Goal: Information Seeking & Learning: Check status

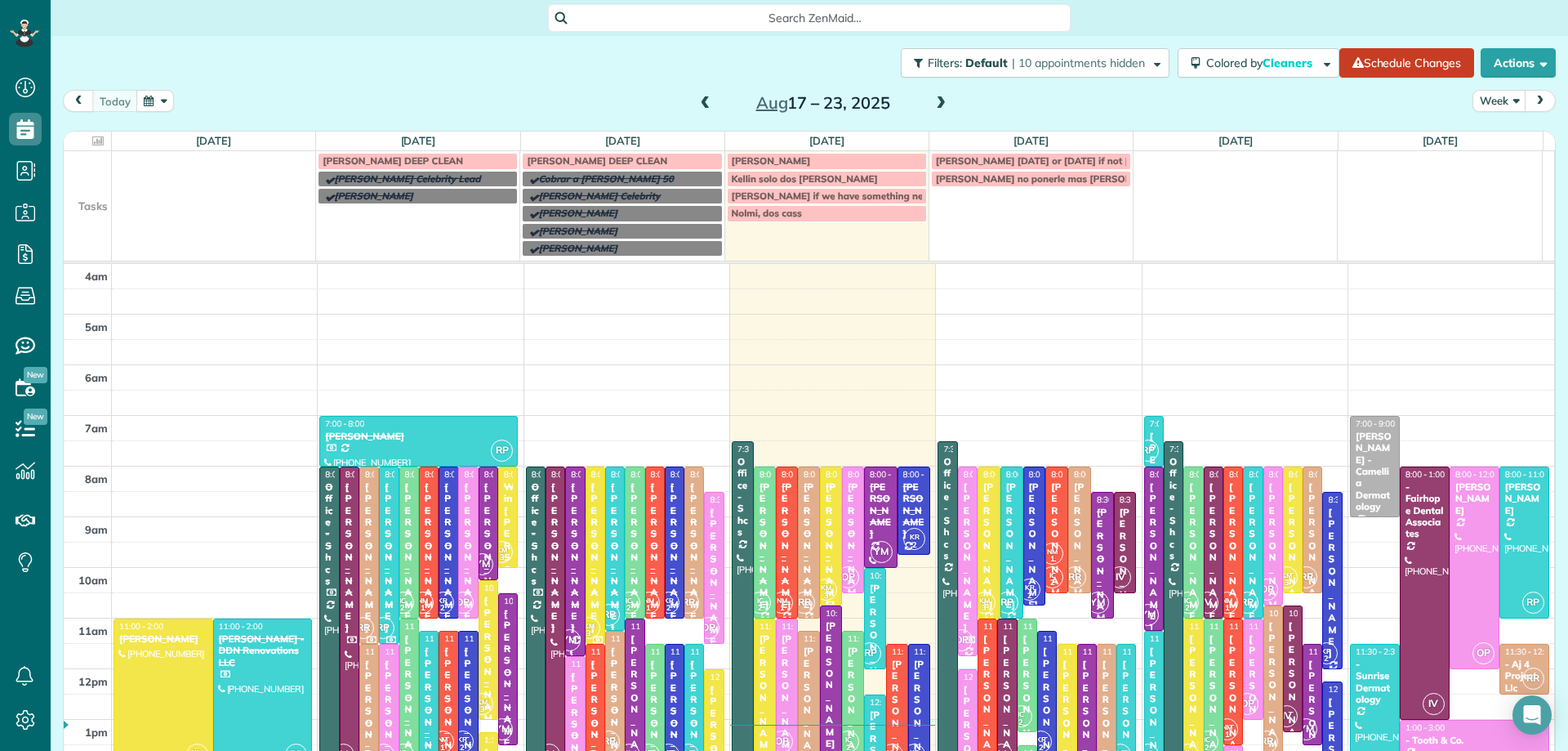
scroll to position [316, 0]
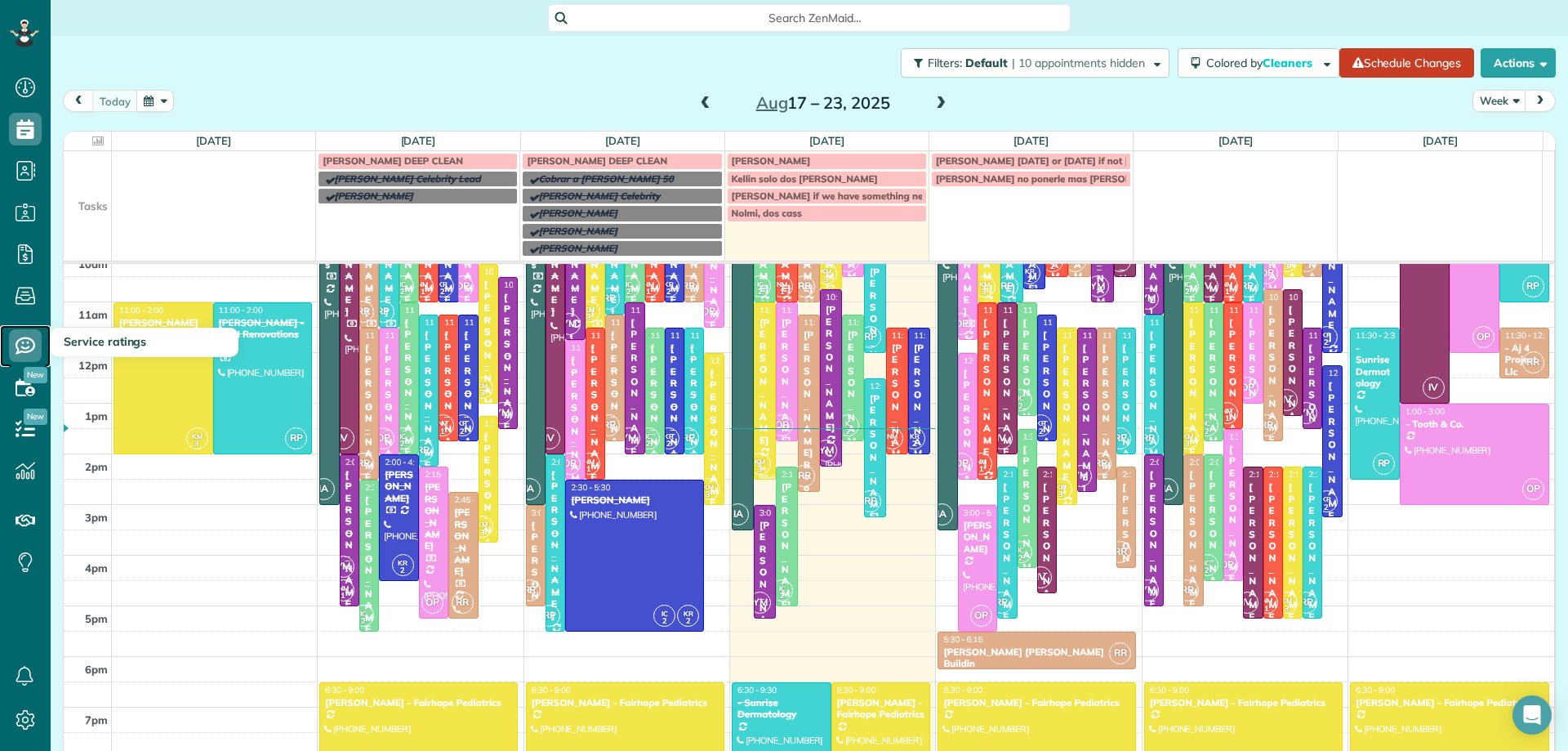
click at [34, 333] on icon at bounding box center [25, 345] width 32 height 32
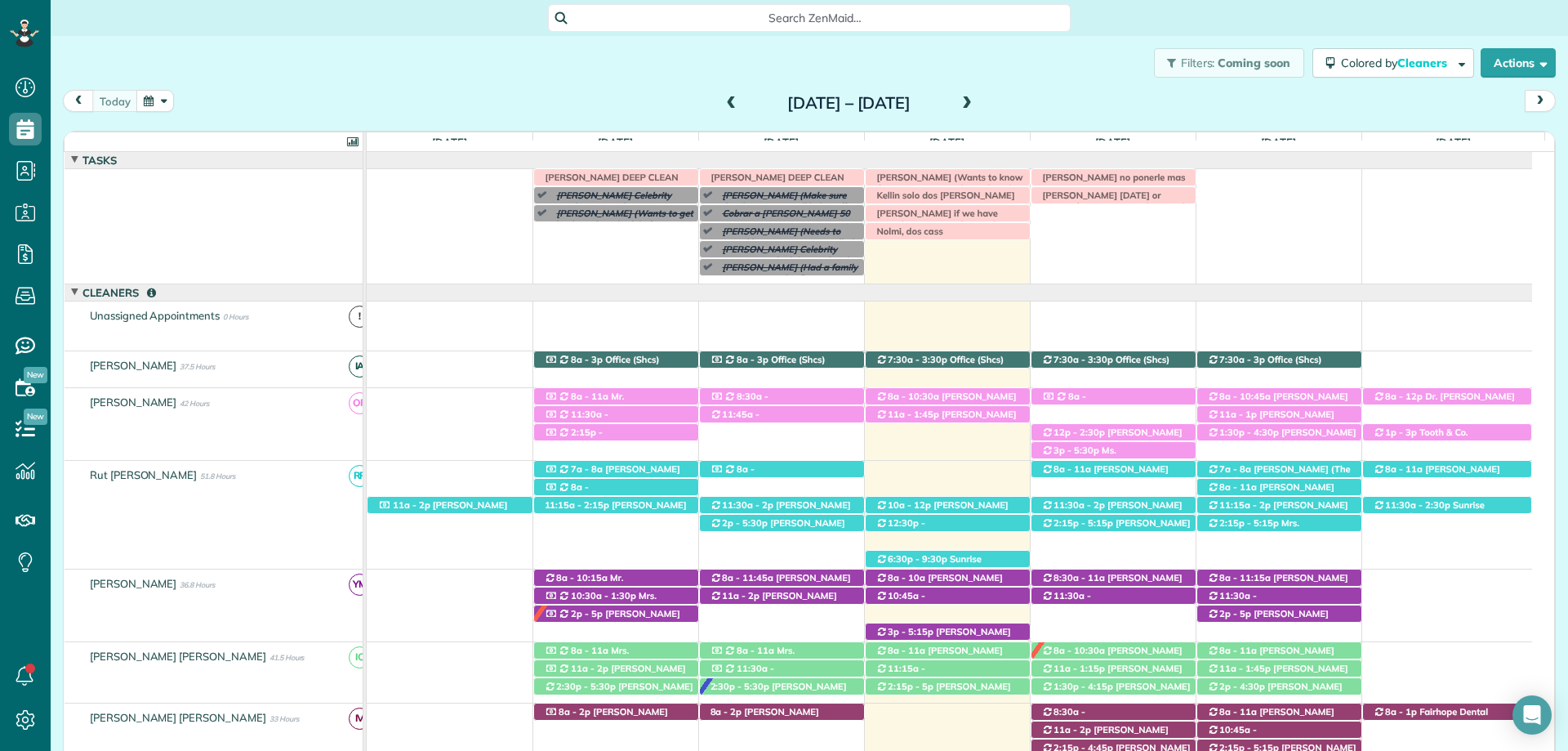
scroll to position [66, 0]
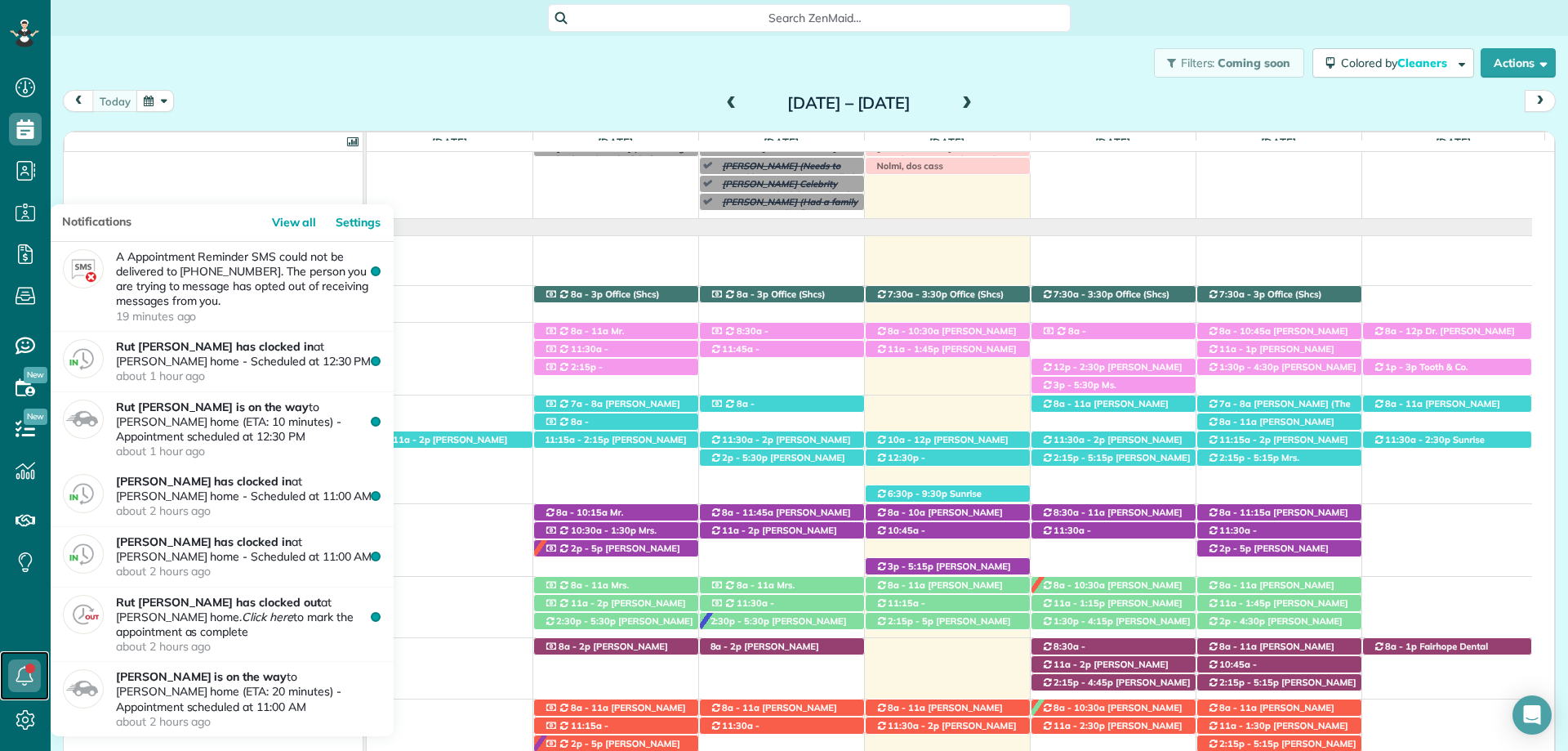
click at [26, 667] on link at bounding box center [24, 675] width 49 height 49
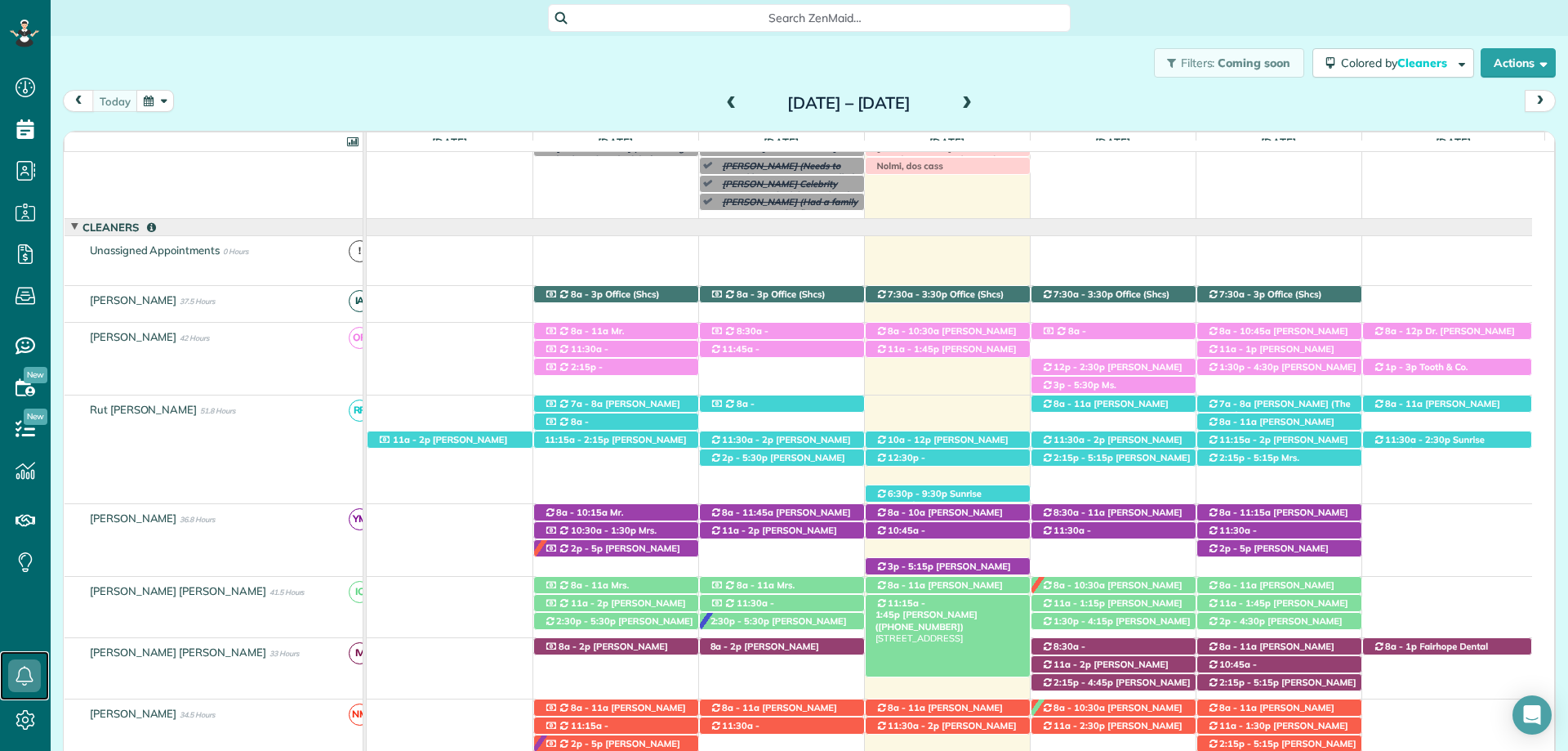
click at [978, 608] on span "Candice Coward (+12514238084)" at bounding box center [927, 619] width 102 height 23
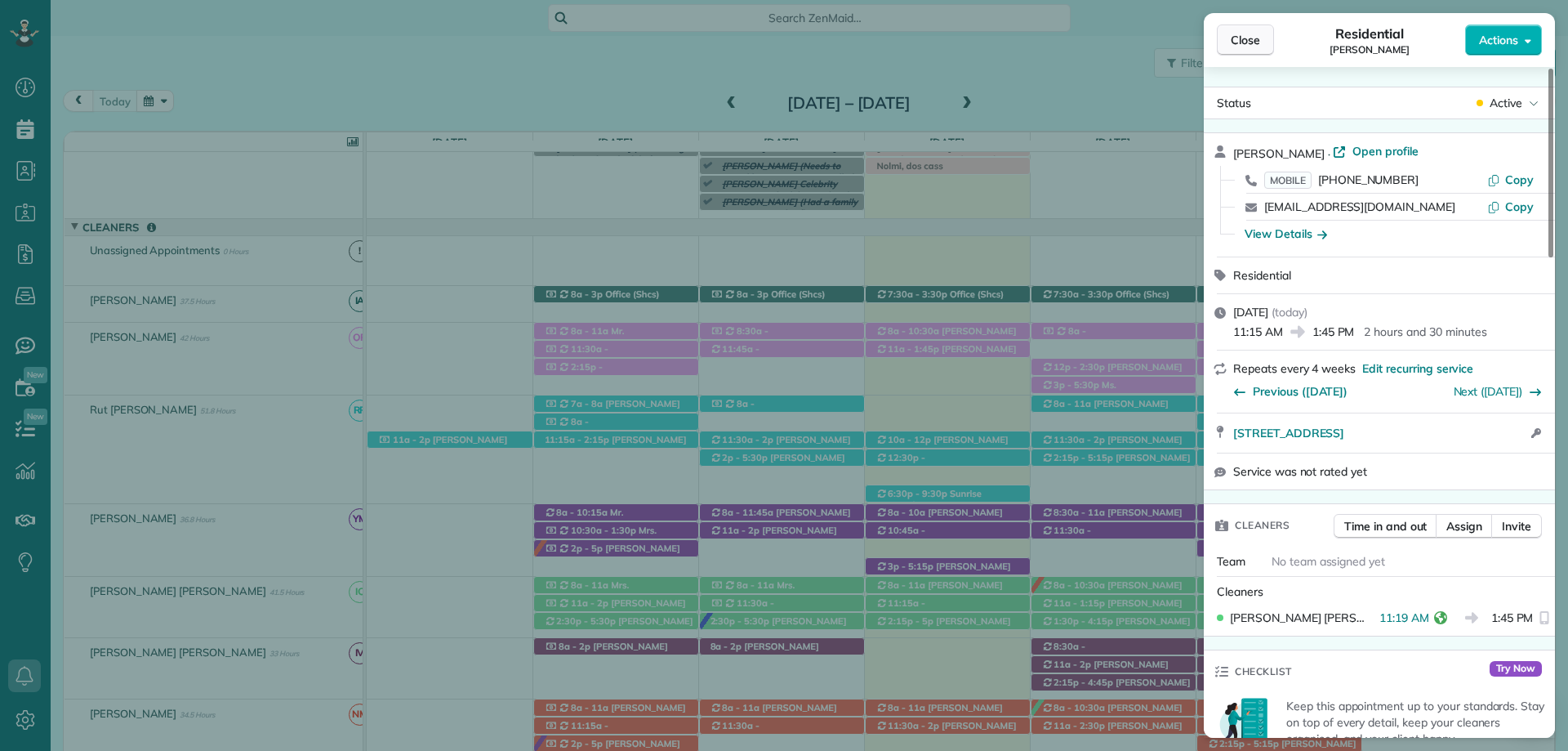
click at [1240, 46] on span "Close" at bounding box center [1245, 39] width 30 height 16
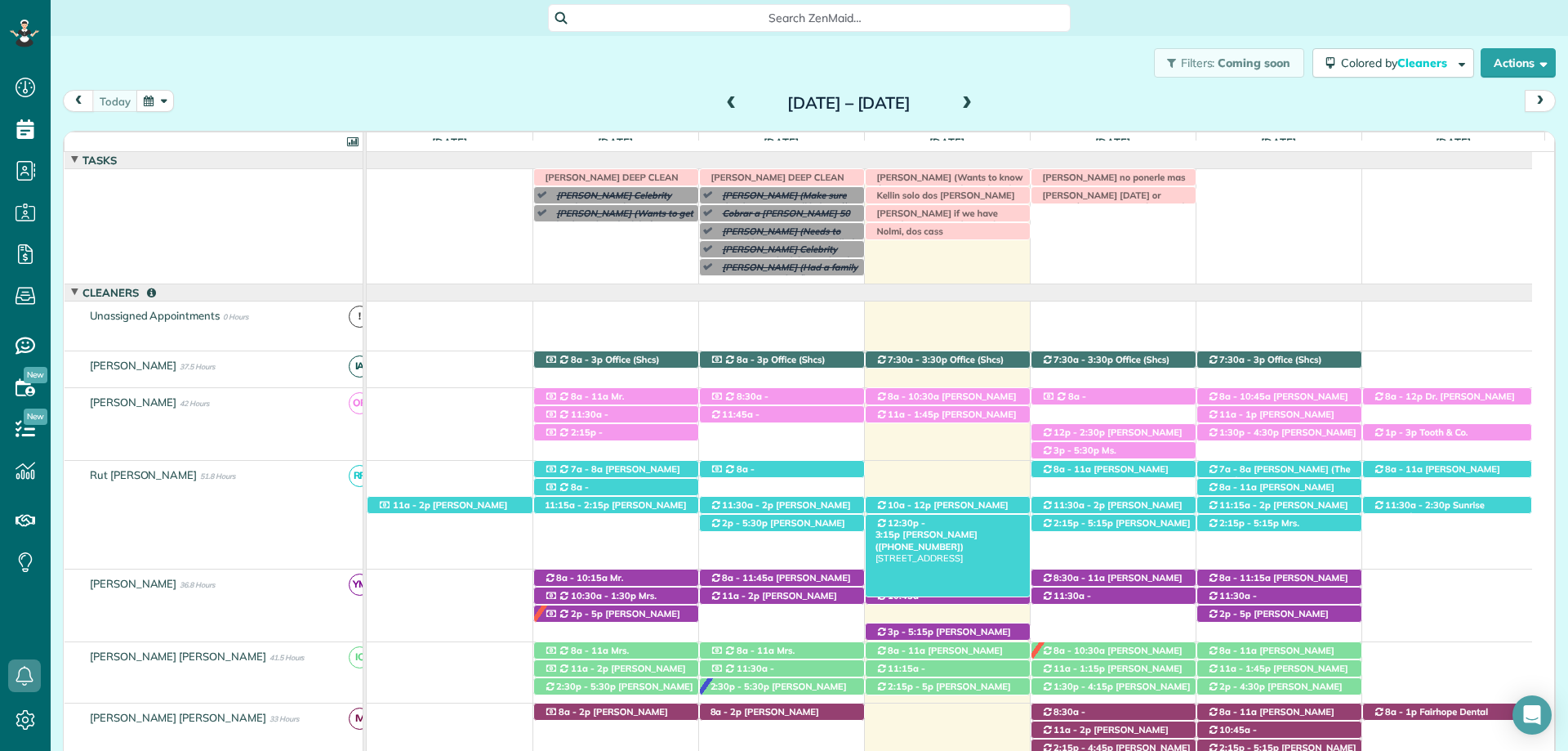
scroll to position [82, 0]
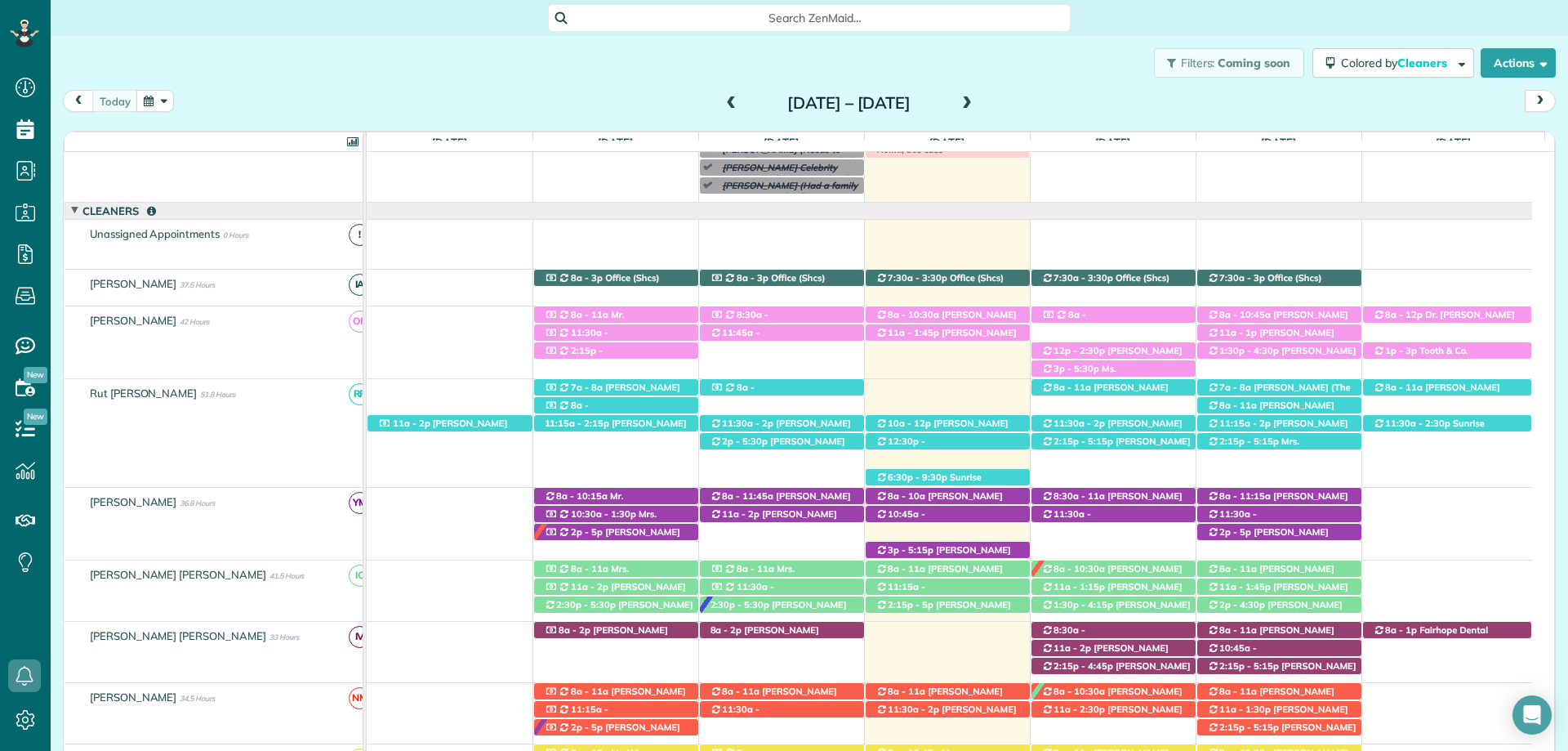
click at [976, 102] on span at bounding box center [967, 103] width 18 height 14
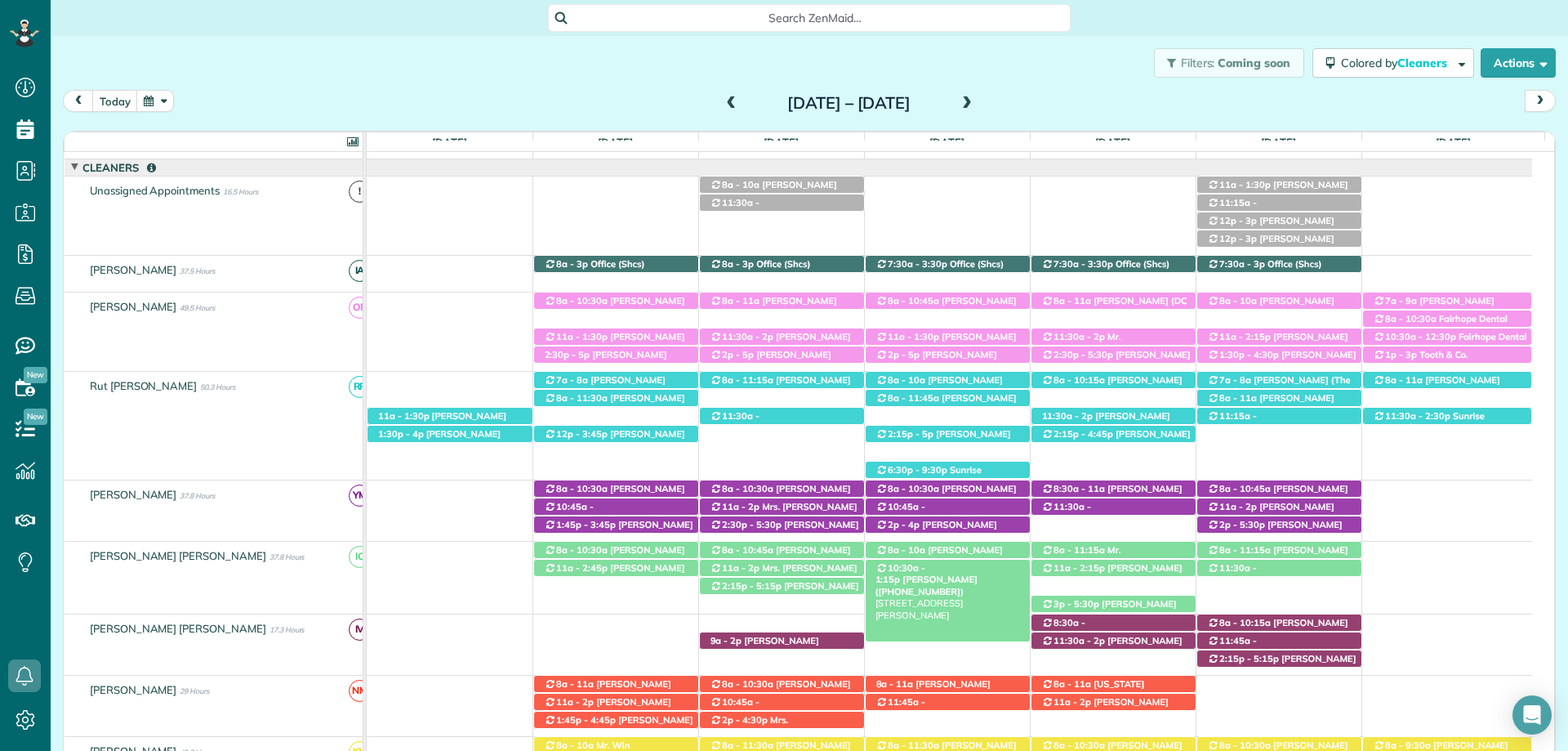
scroll to position [0, 0]
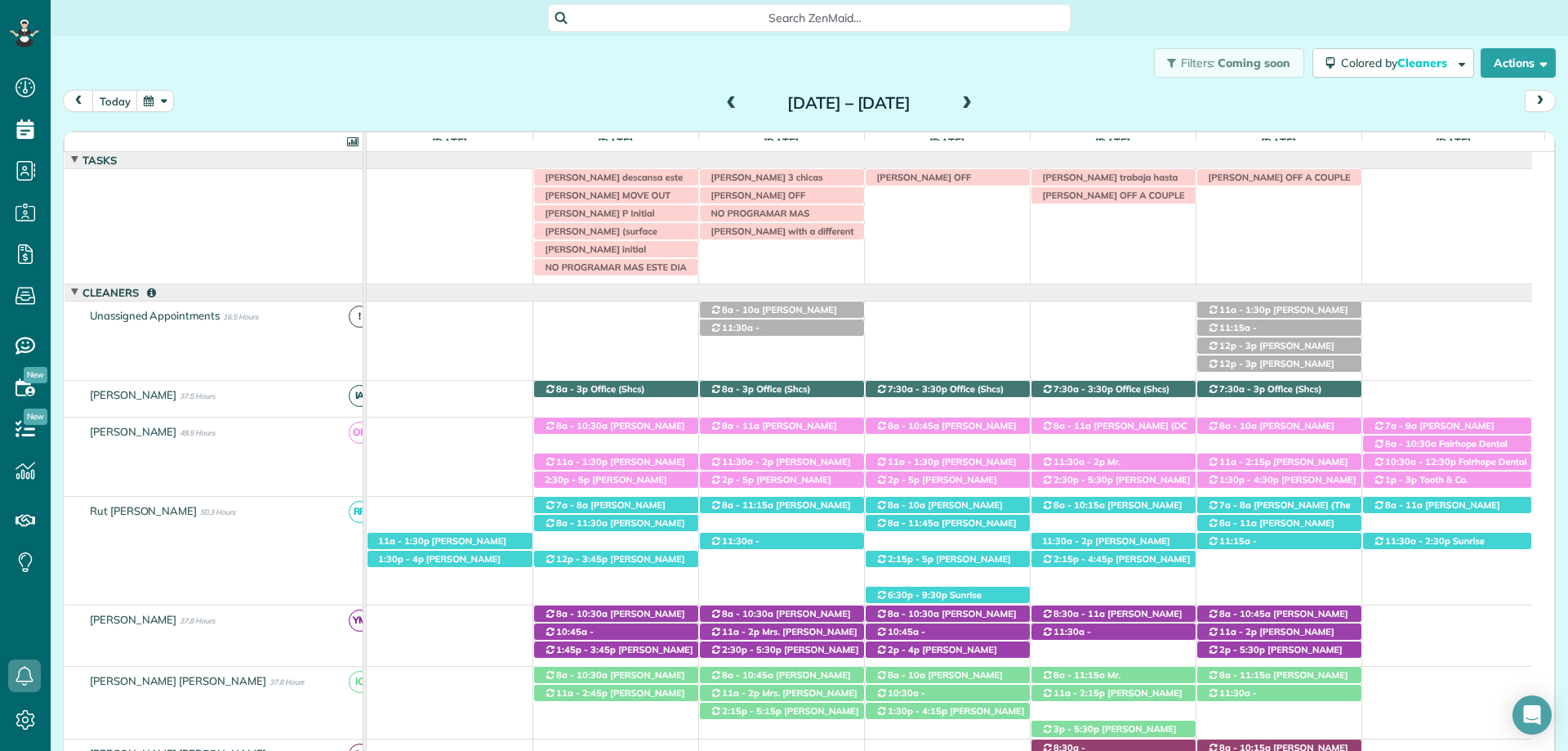
click at [976, 95] on span at bounding box center [967, 104] width 18 height 25
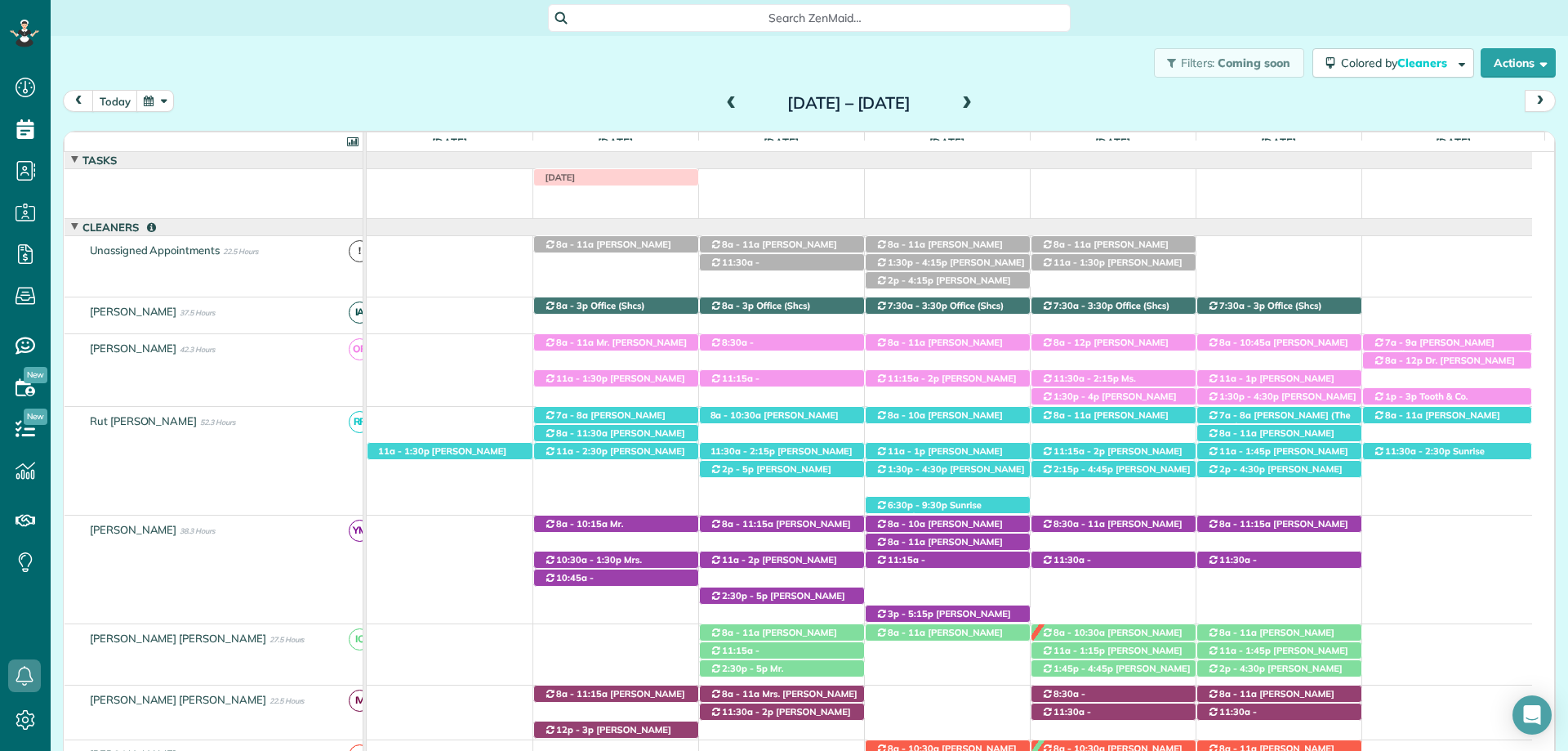
click at [976, 105] on span at bounding box center [967, 103] width 18 height 14
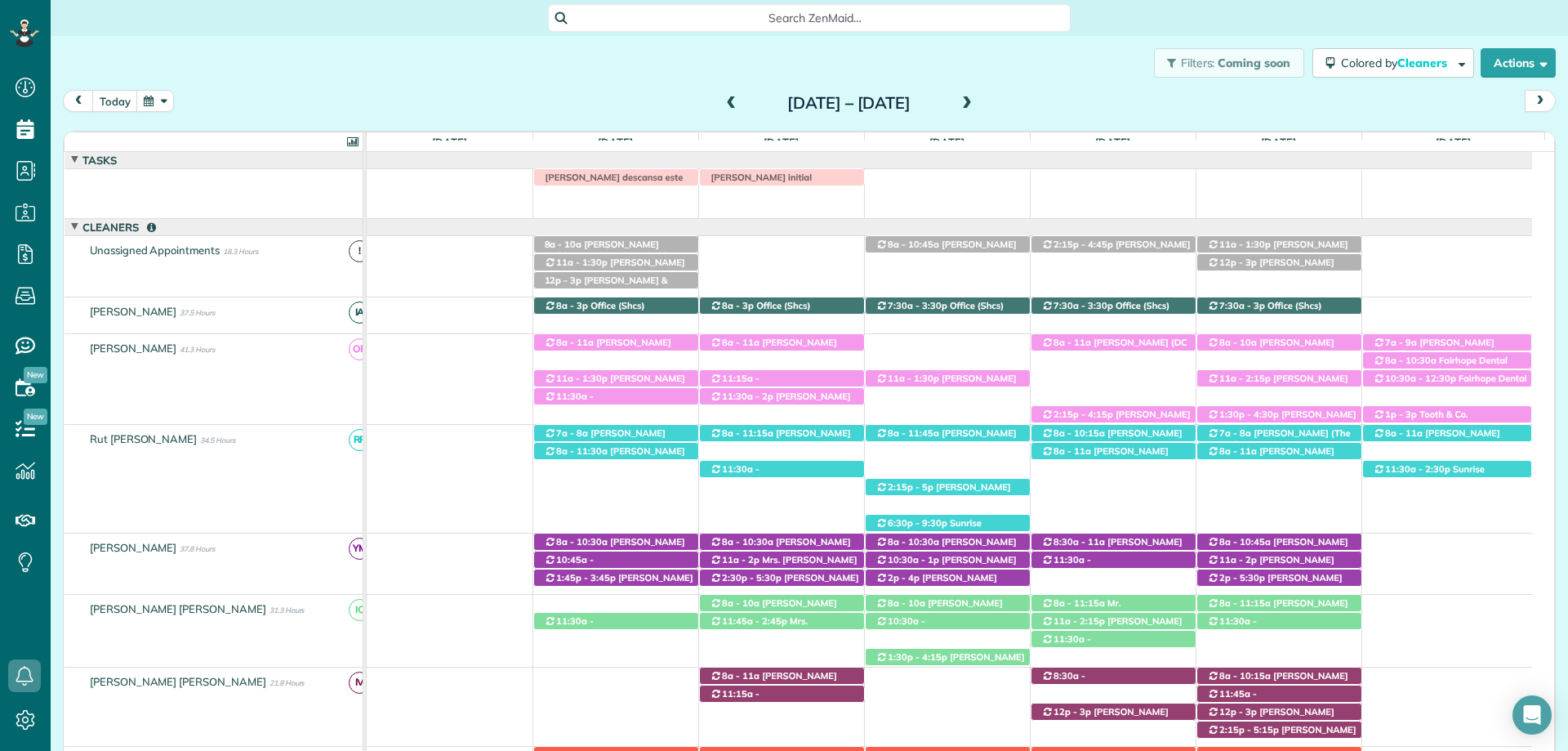
click at [723, 101] on span at bounding box center [731, 103] width 18 height 14
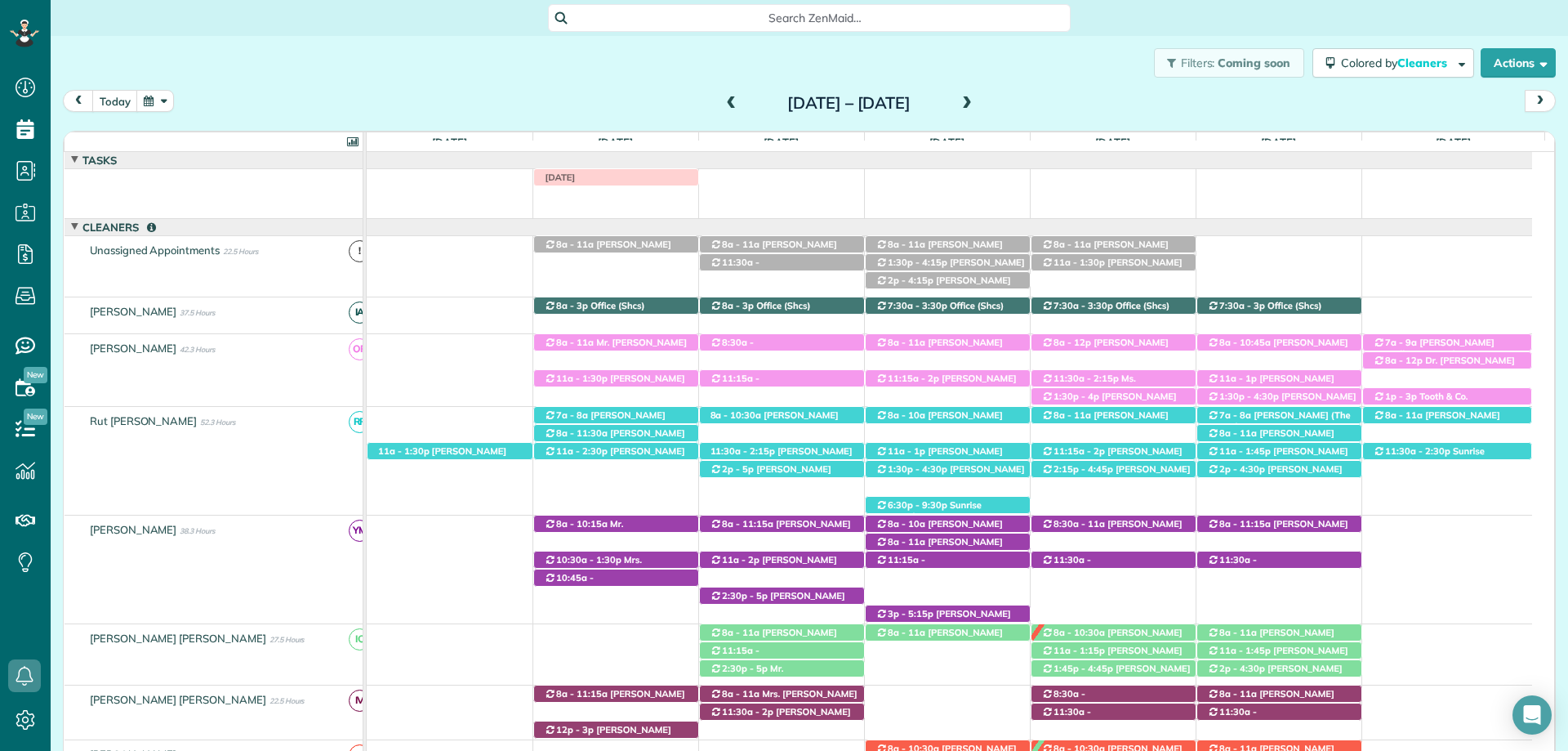
click at [723, 110] on span at bounding box center [731, 103] width 18 height 14
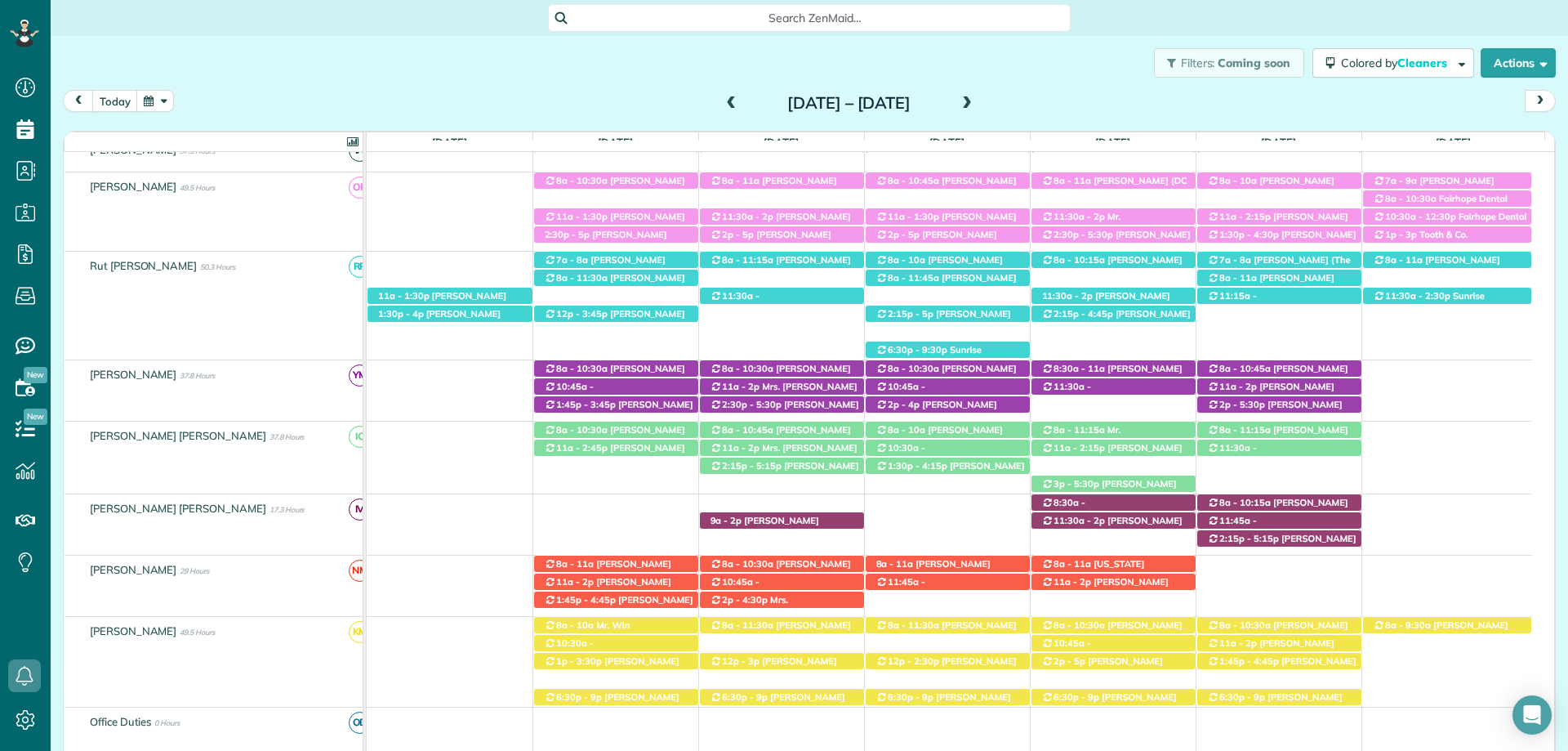
scroll to position [82, 0]
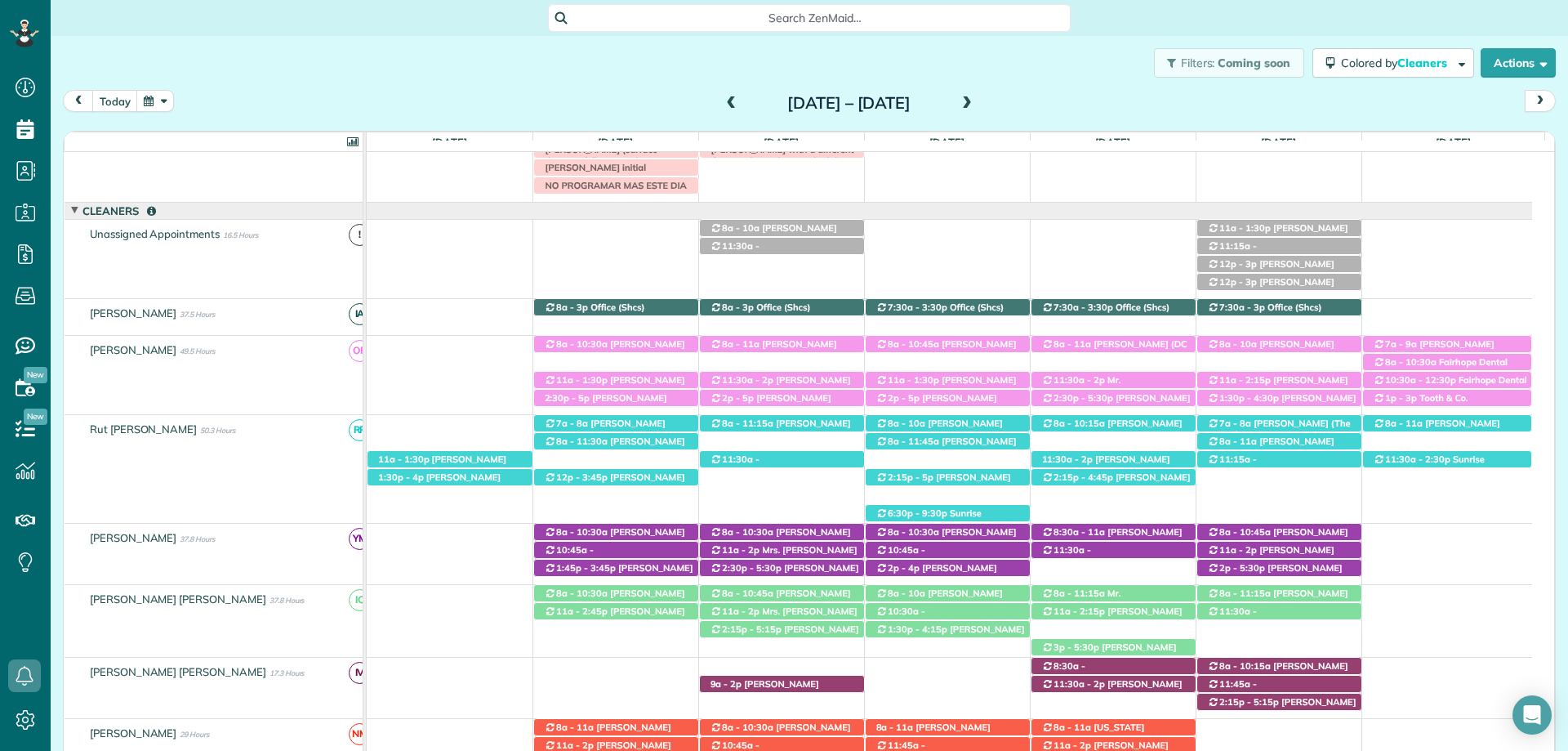
click at [922, 267] on div "12p - 3p Lisa Mavar (+12515500269) 31755 Rhett Circle - Spanish Fort, AL, 36527…" at bounding box center [949, 259] width 1166 height 78
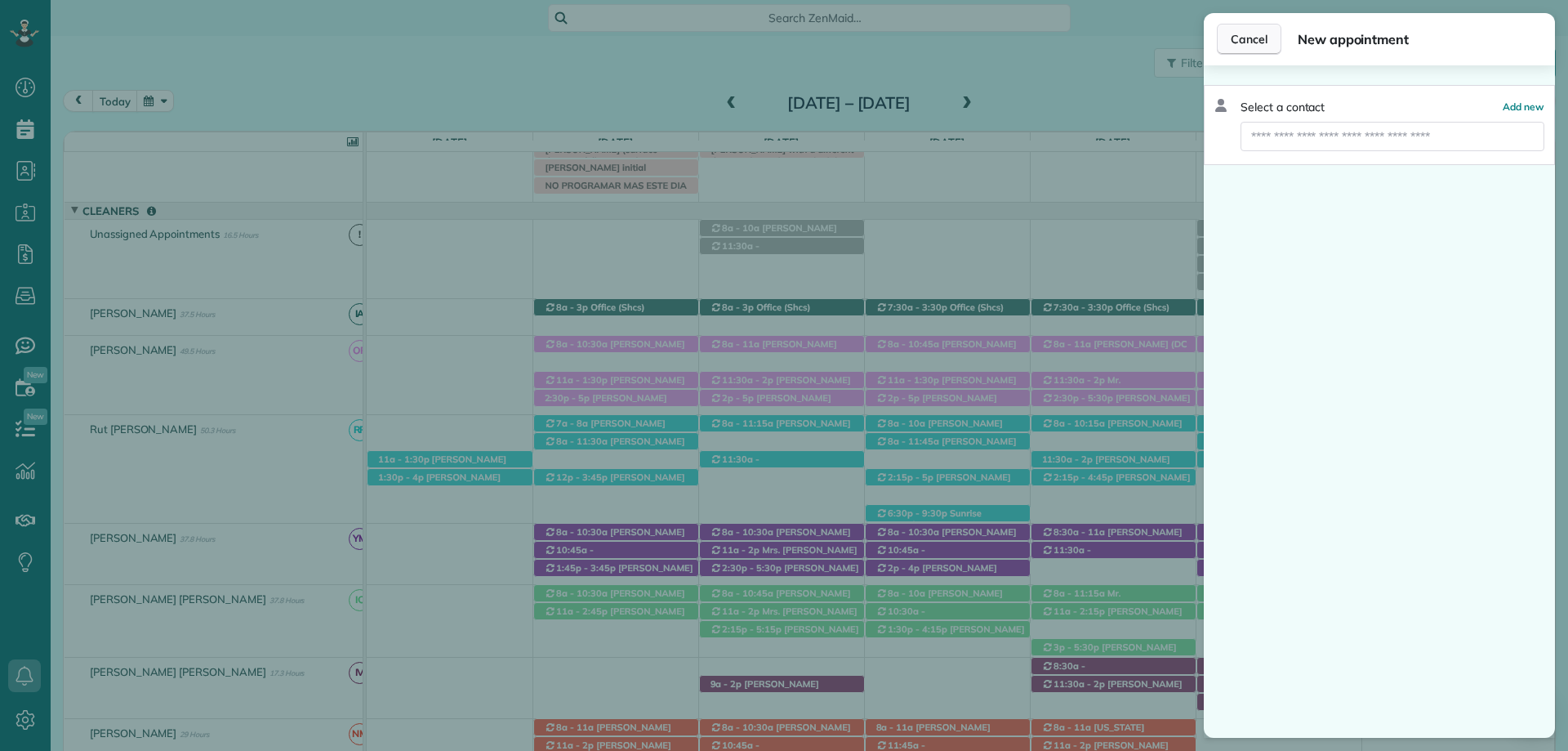
click at [1267, 37] on button "Cancel" at bounding box center [1250, 39] width 65 height 31
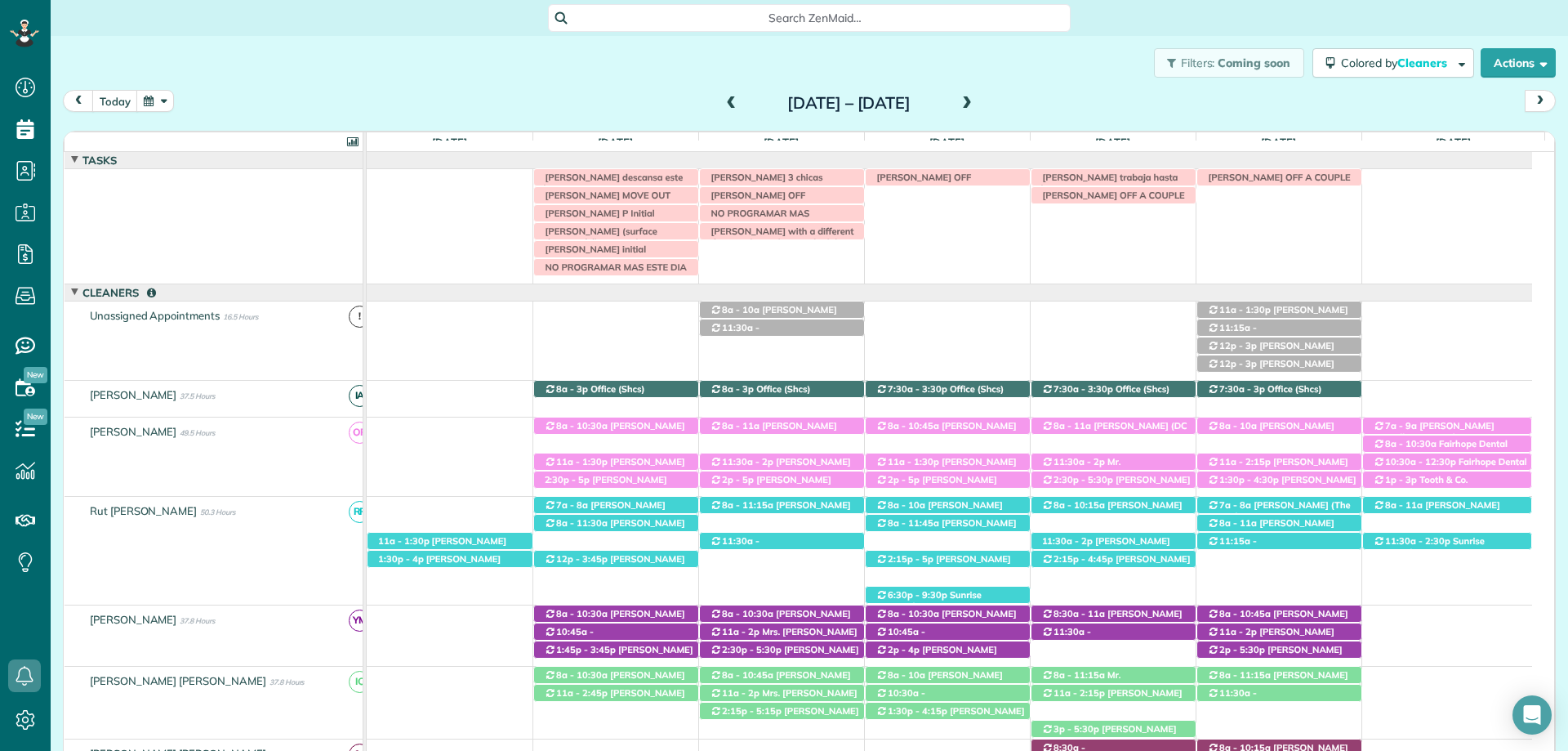
click at [804, 14] on span "Search ZenMaid…" at bounding box center [815, 17] width 497 height 16
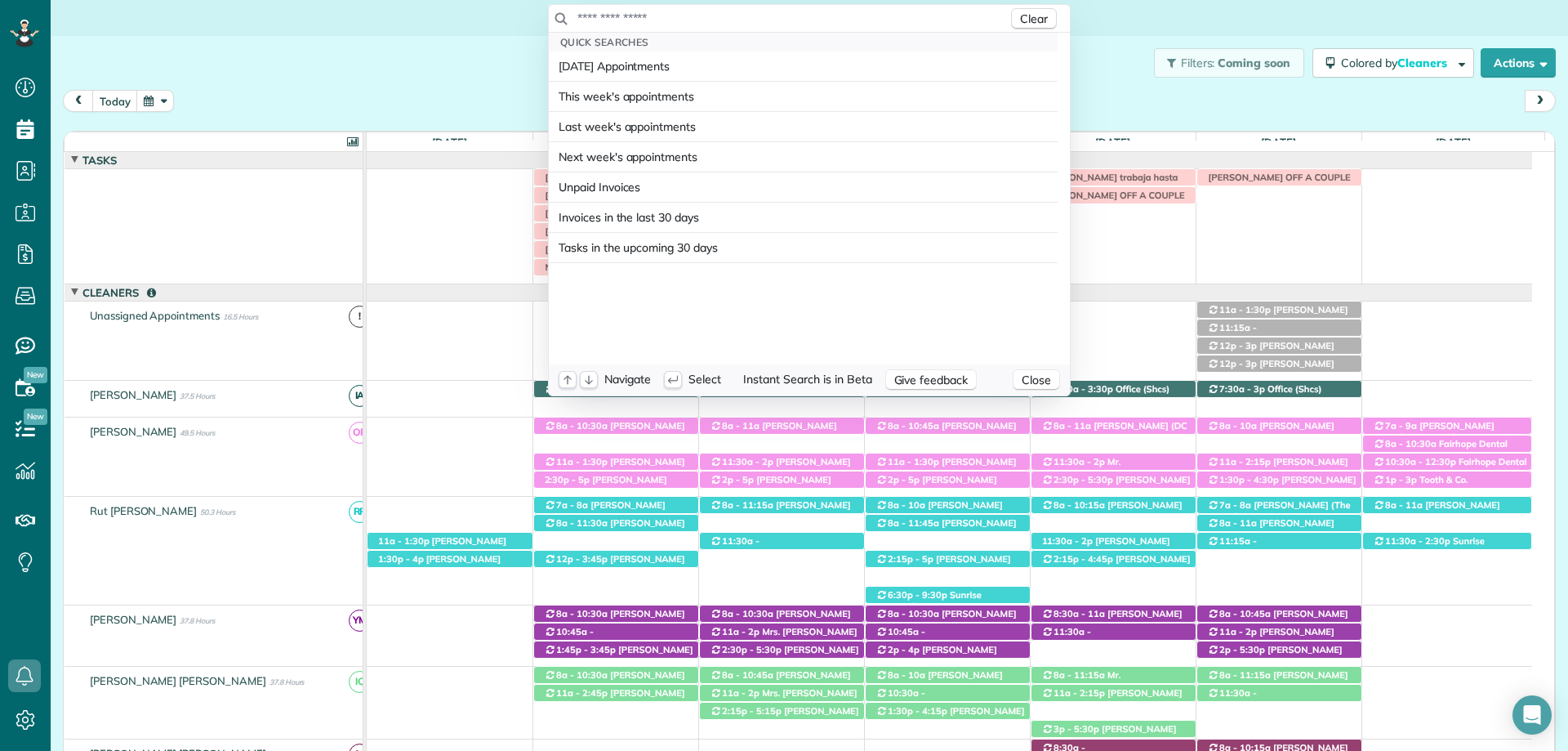
click at [832, 17] on input "text" at bounding box center [792, 17] width 431 height 16
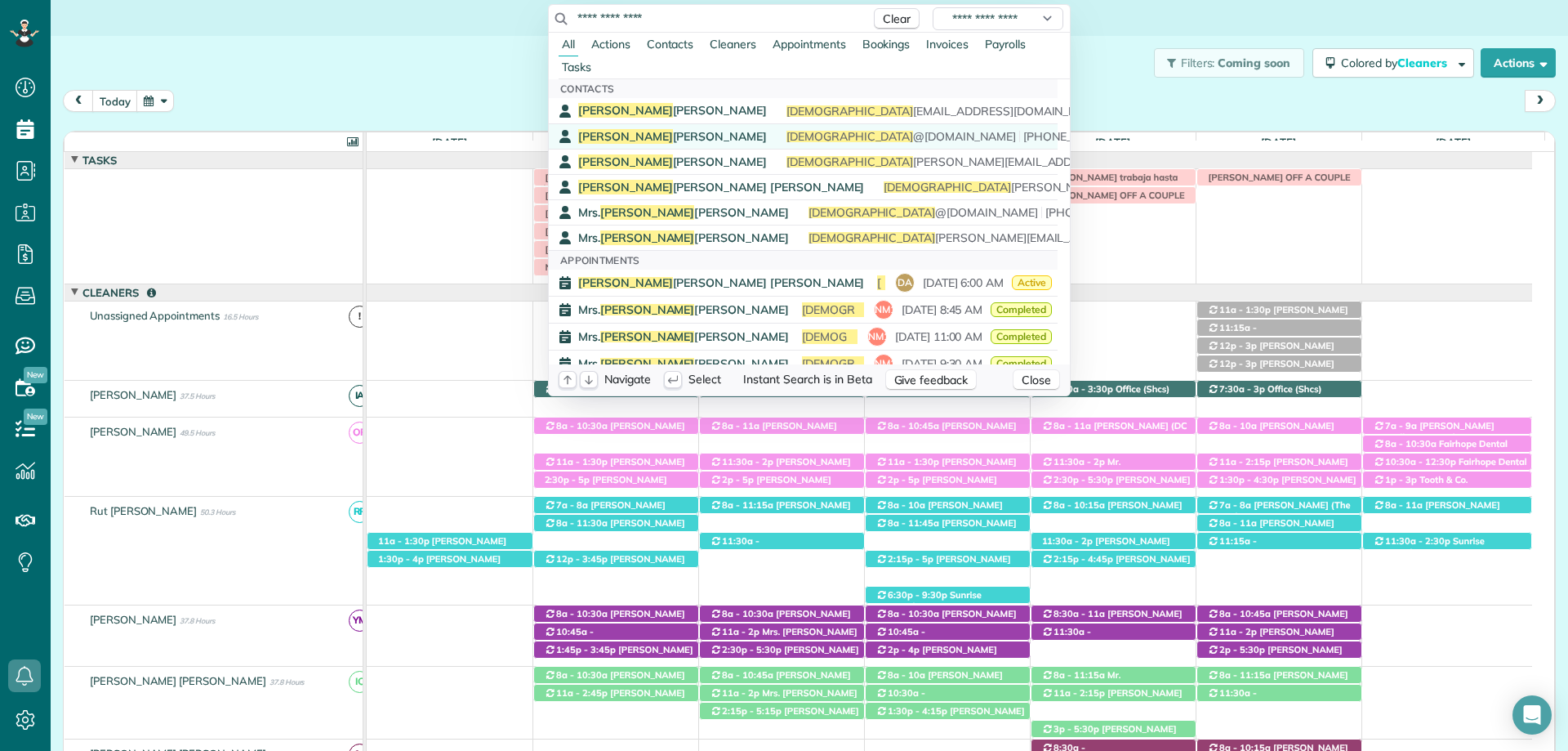
type input "**********"
click at [631, 132] on span "Kristen Eberlein" at bounding box center [673, 135] width 189 height 14
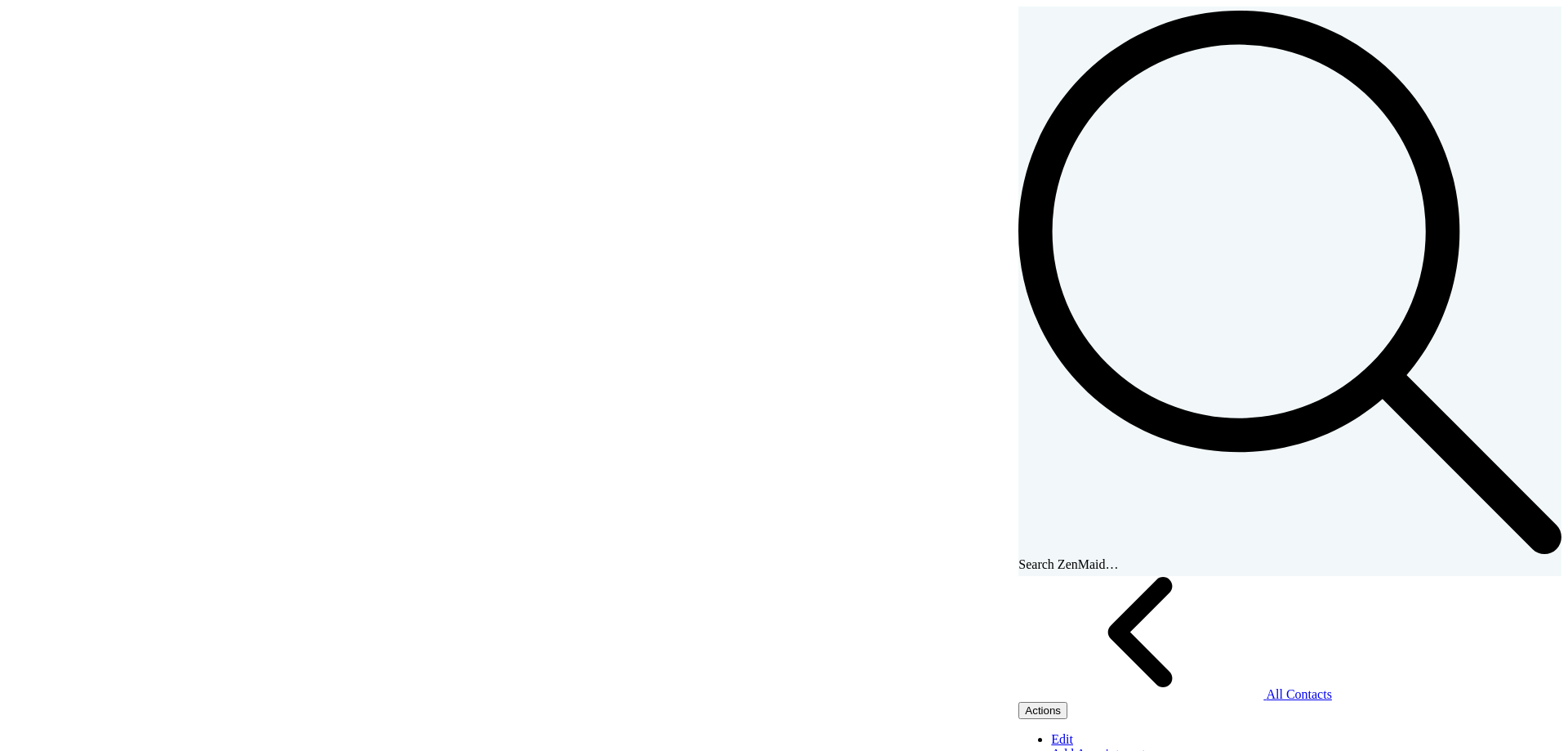
scroll to position [8, 8]
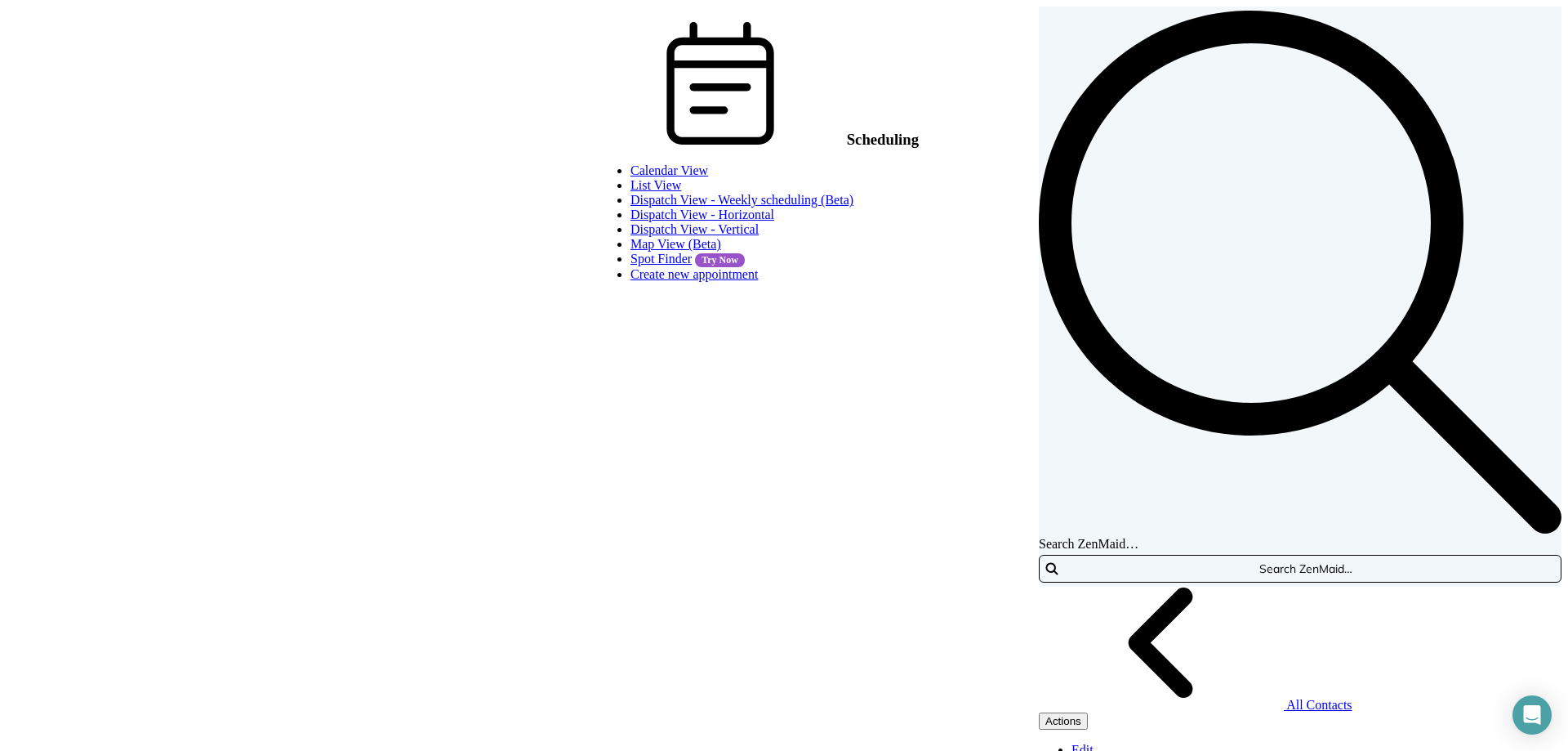
click at [631, 207] on link "Dispatch View - Weekly scheduling (Beta)" at bounding box center [743, 199] width 223 height 14
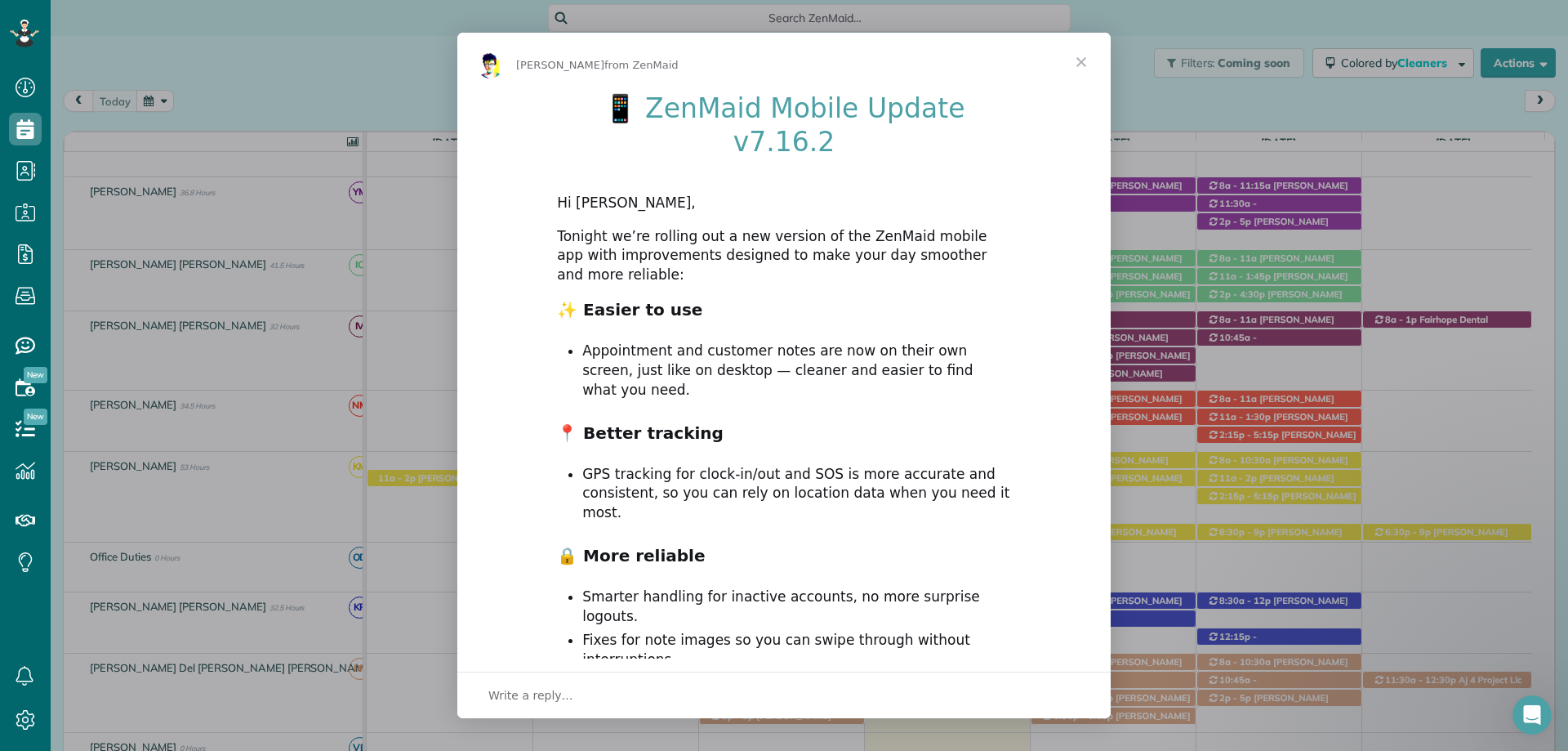
click at [1084, 57] on span "Close" at bounding box center [1082, 62] width 59 height 59
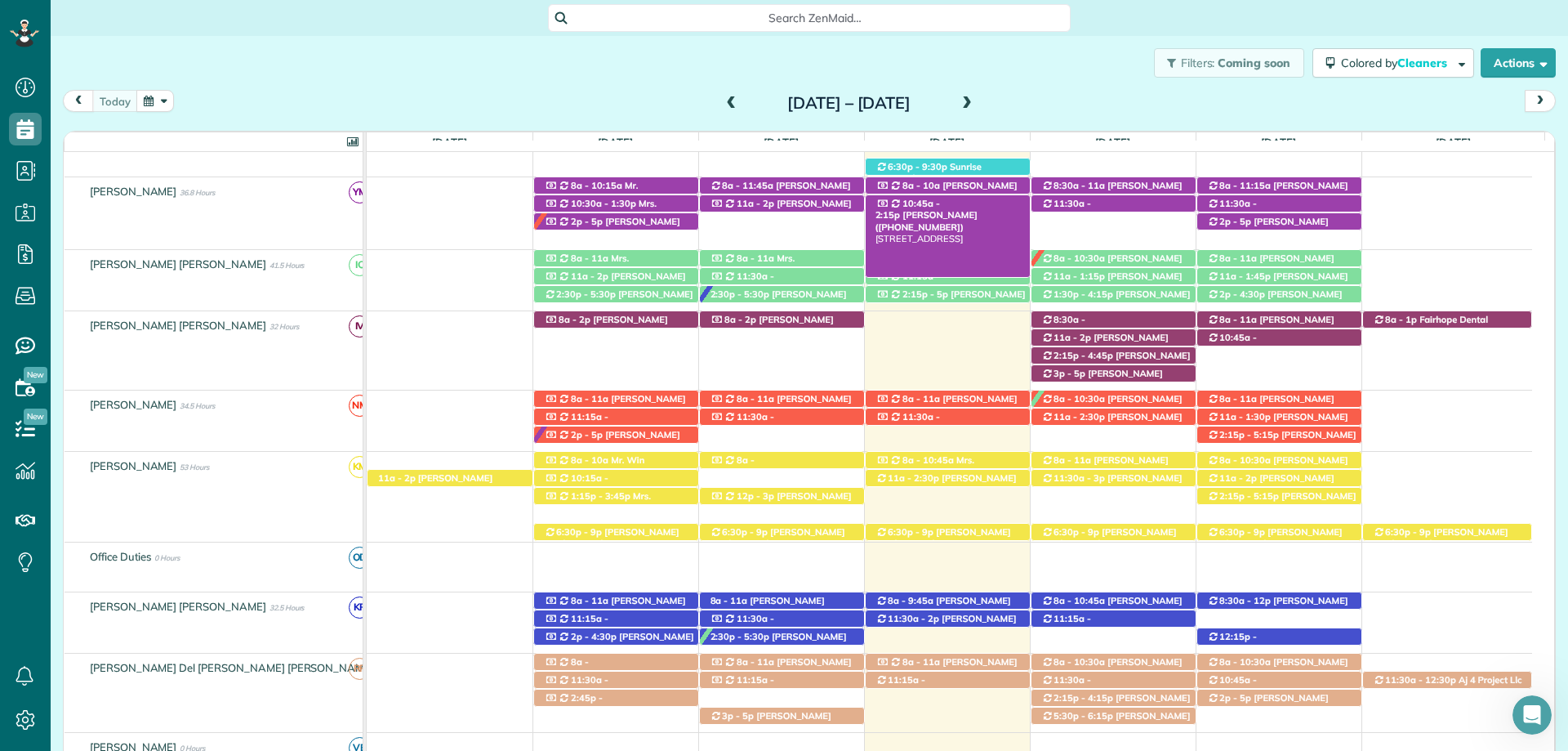
click at [966, 209] on span "[PERSON_NAME] ([PHONE_NUMBER])" at bounding box center [927, 220] width 102 height 23
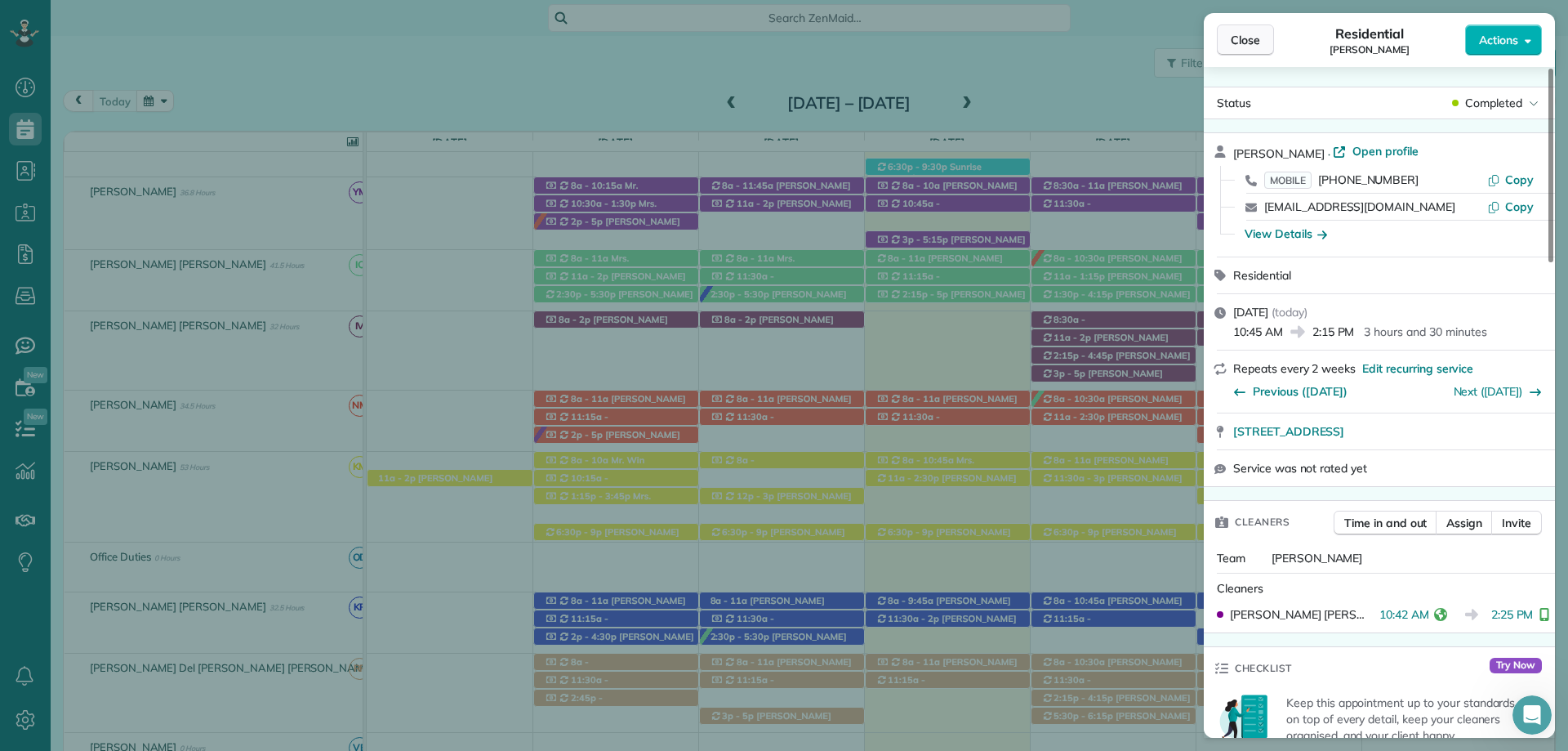
click at [1223, 30] on button "Close" at bounding box center [1246, 40] width 57 height 31
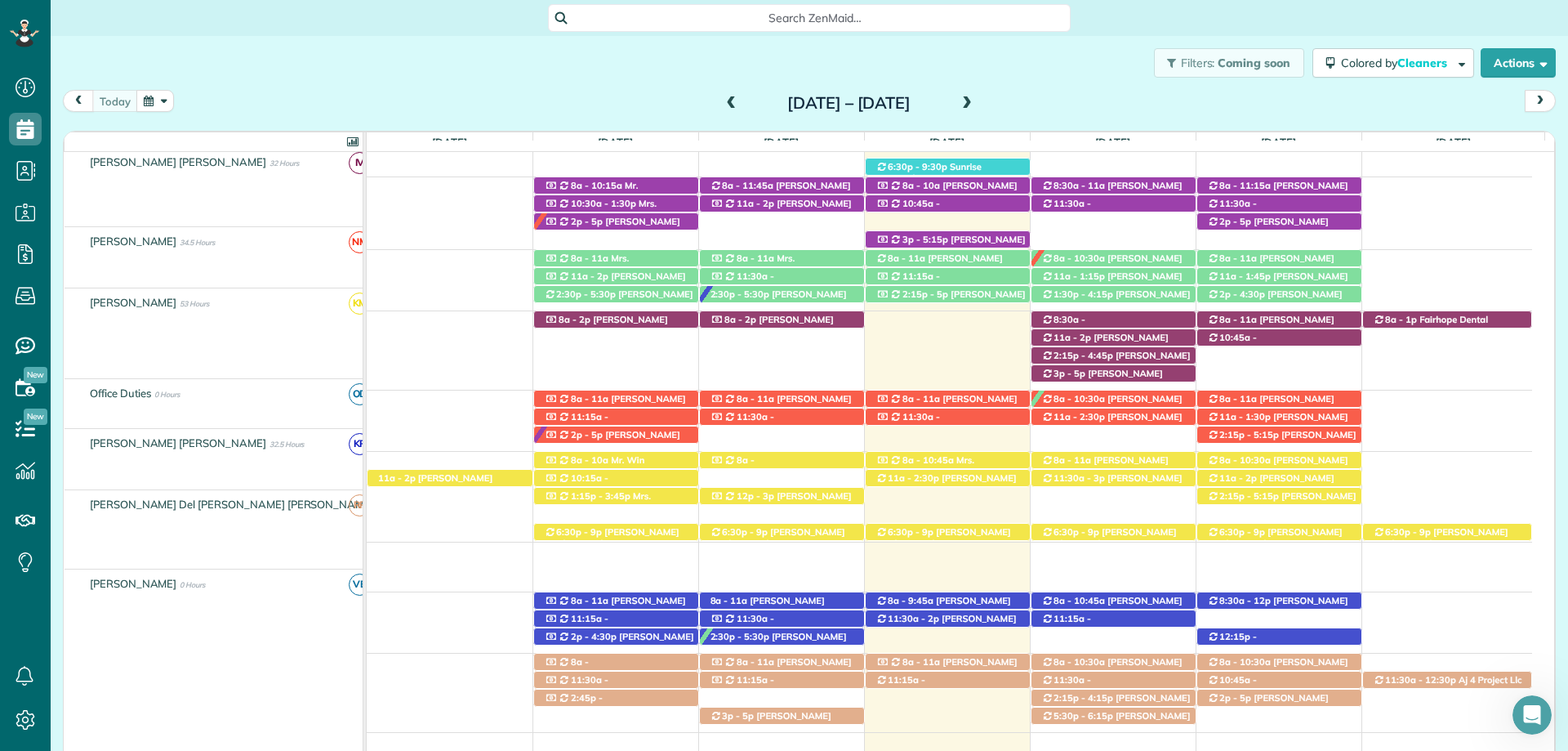
scroll to position [392, 0]
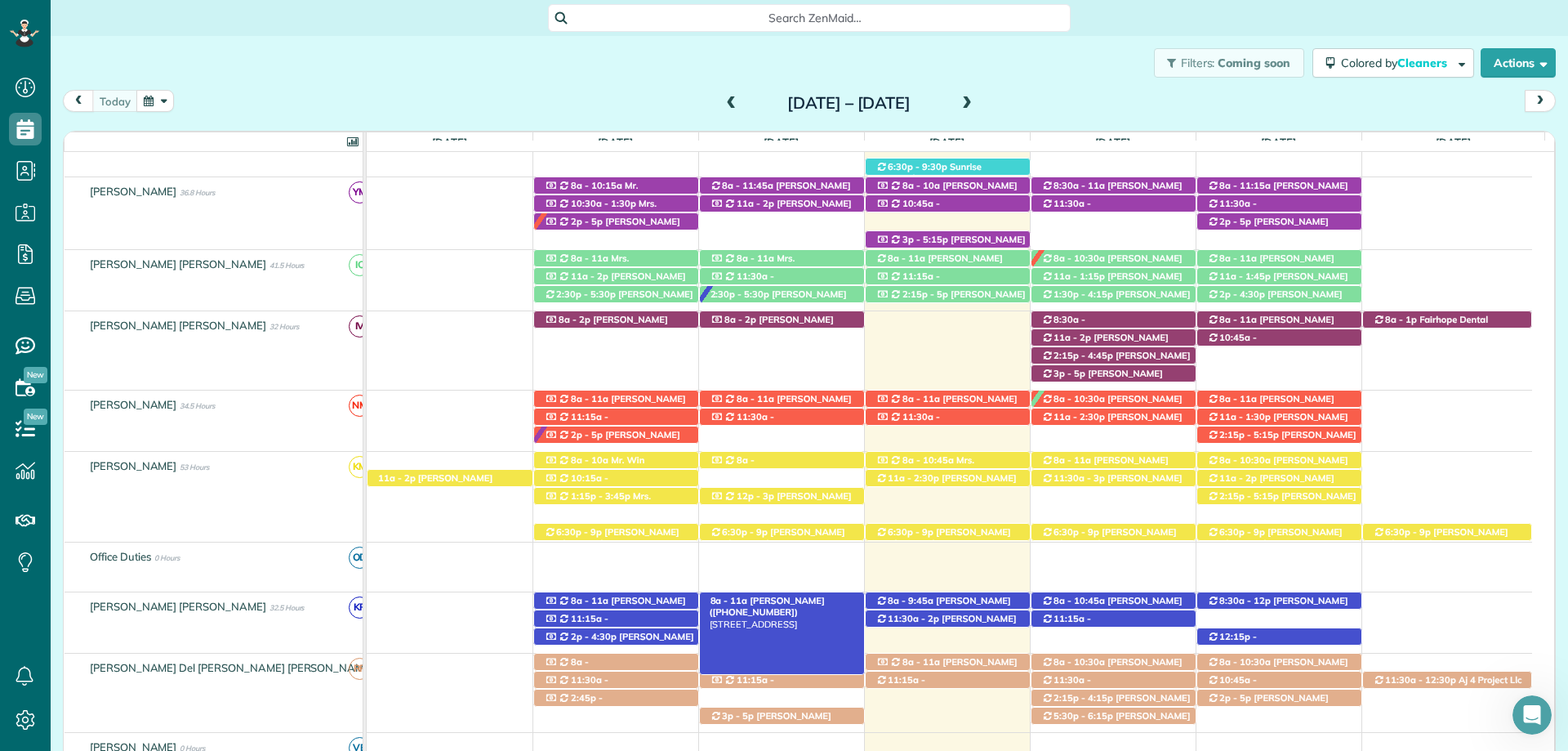
click at [801, 599] on span "Mr. Bryce McMurry (+15054401192)" at bounding box center [767, 606] width 115 height 23
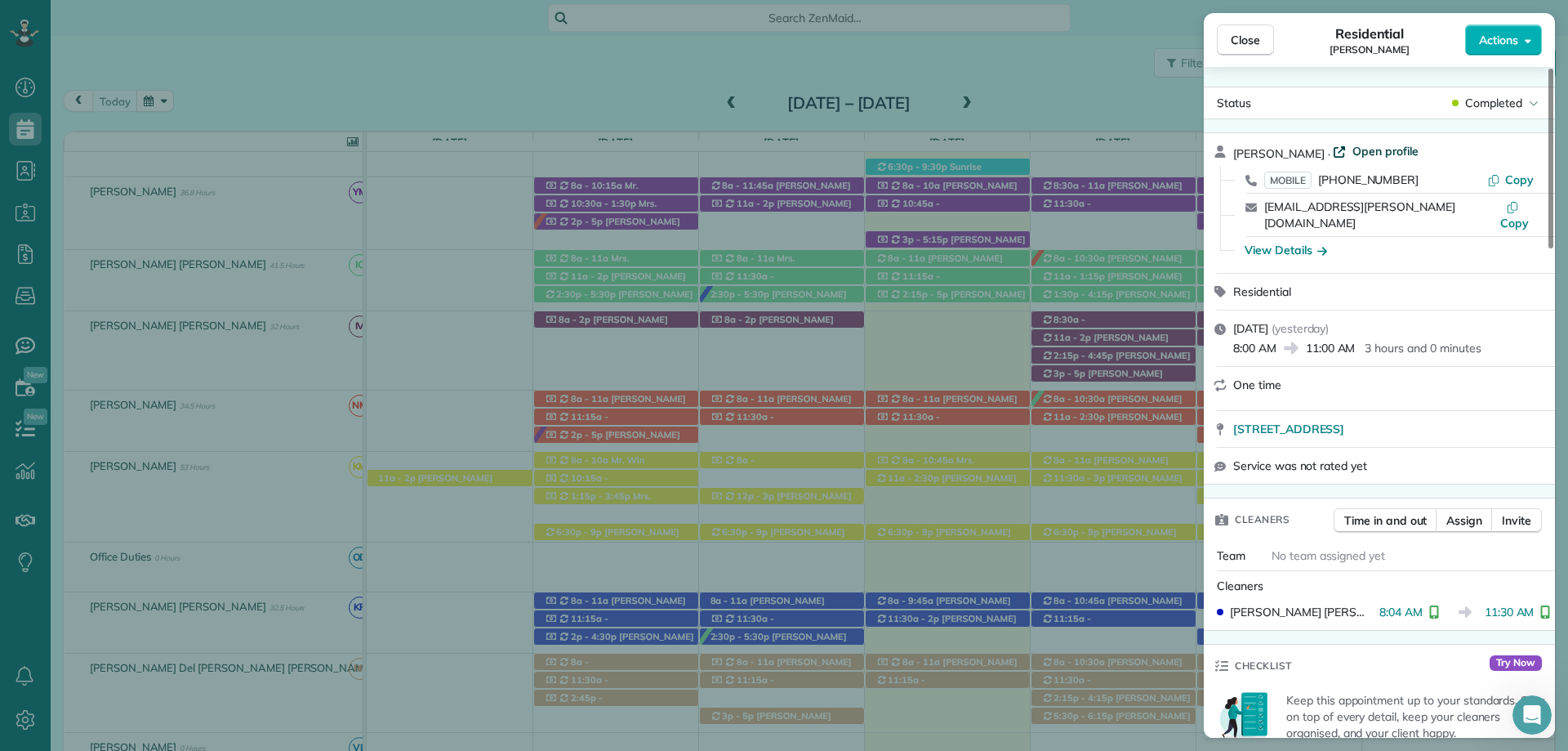
click at [1356, 148] on span "Open profile" at bounding box center [1385, 151] width 66 height 16
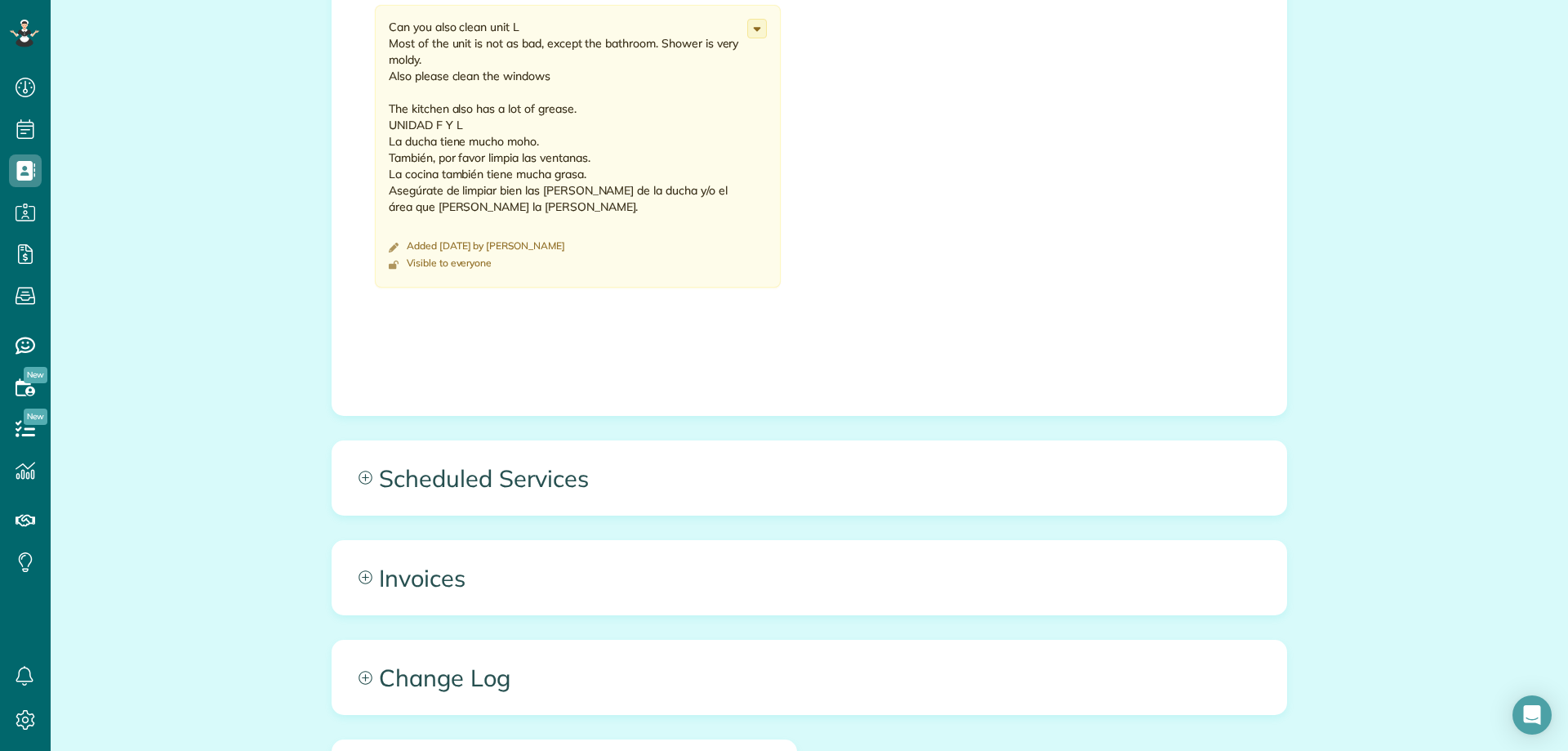
scroll to position [1225, 0]
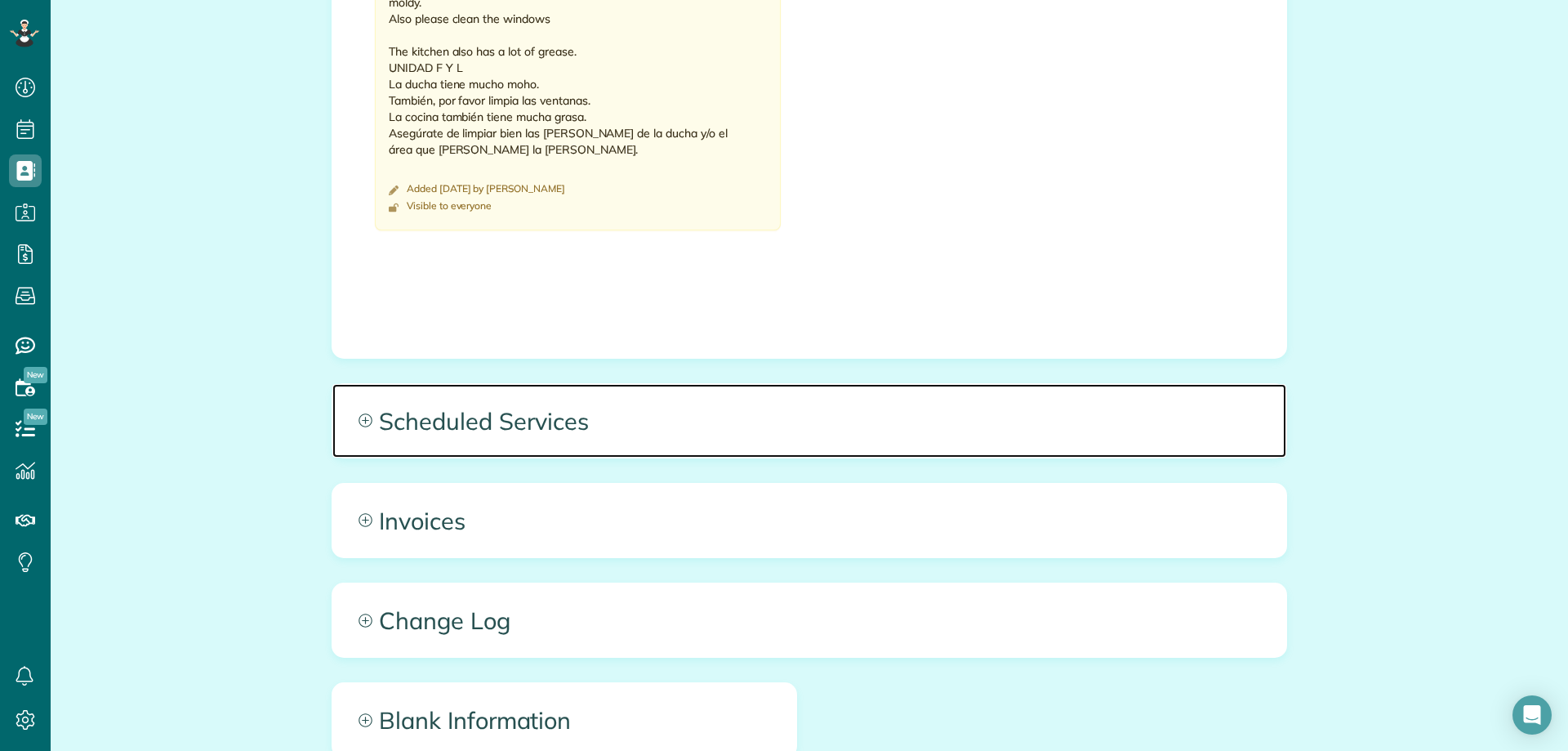
click at [431, 436] on span "Scheduled Services" at bounding box center [809, 420] width 954 height 73
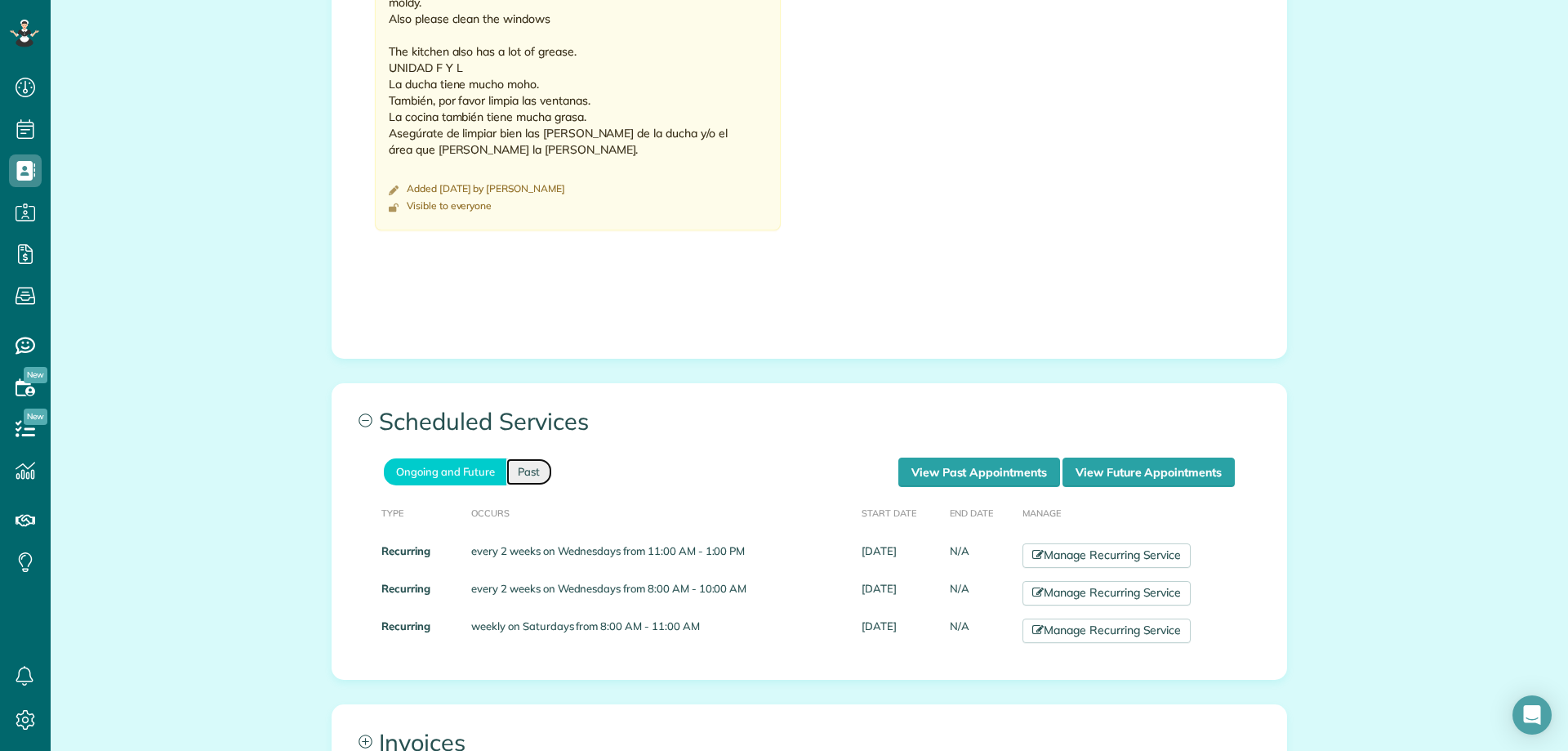
click at [532, 462] on link "Past" at bounding box center [529, 472] width 46 height 27
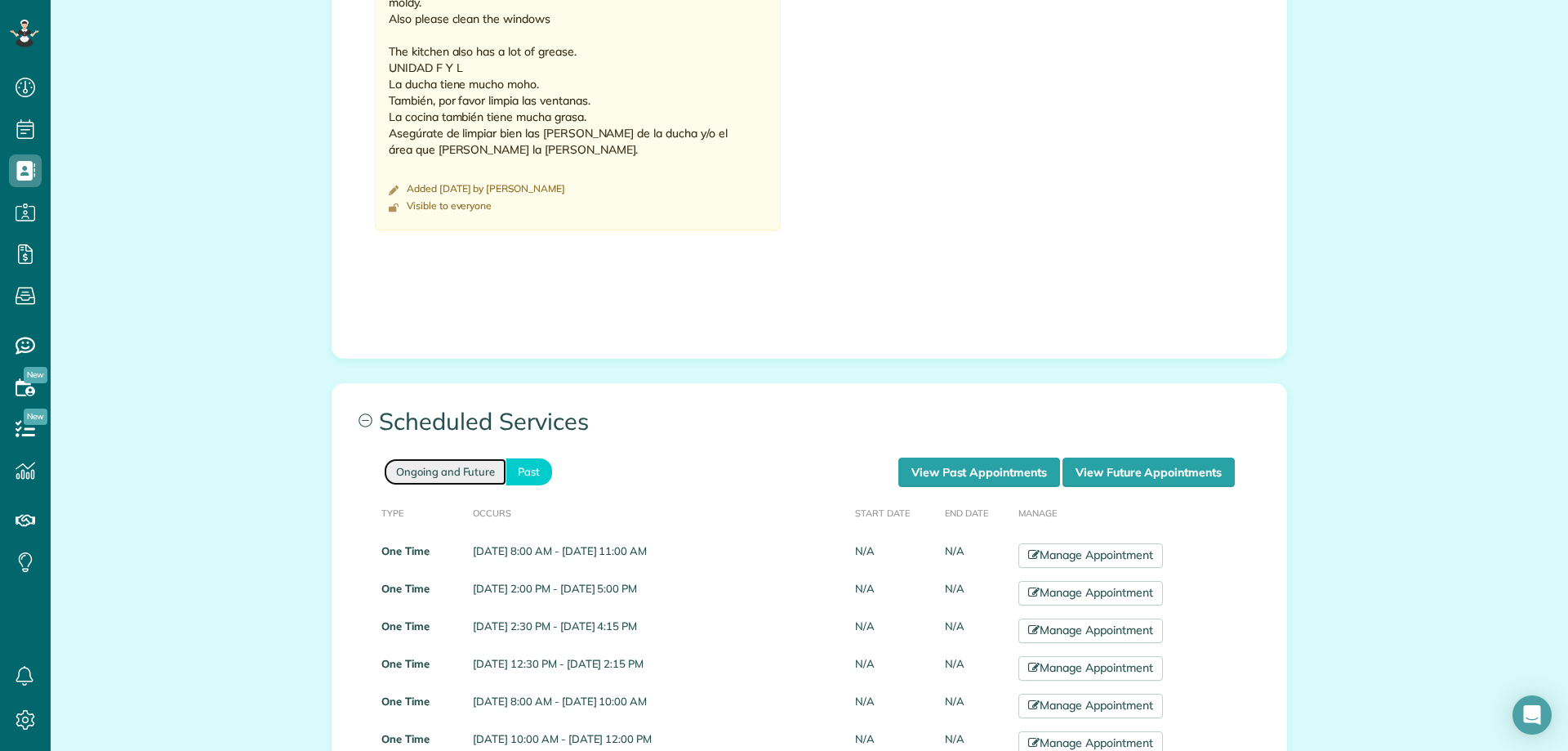
drag, startPoint x: 476, startPoint y: 465, endPoint x: 483, endPoint y: 459, distance: 9.2
click at [477, 463] on link "Ongoing and Future" at bounding box center [445, 472] width 123 height 27
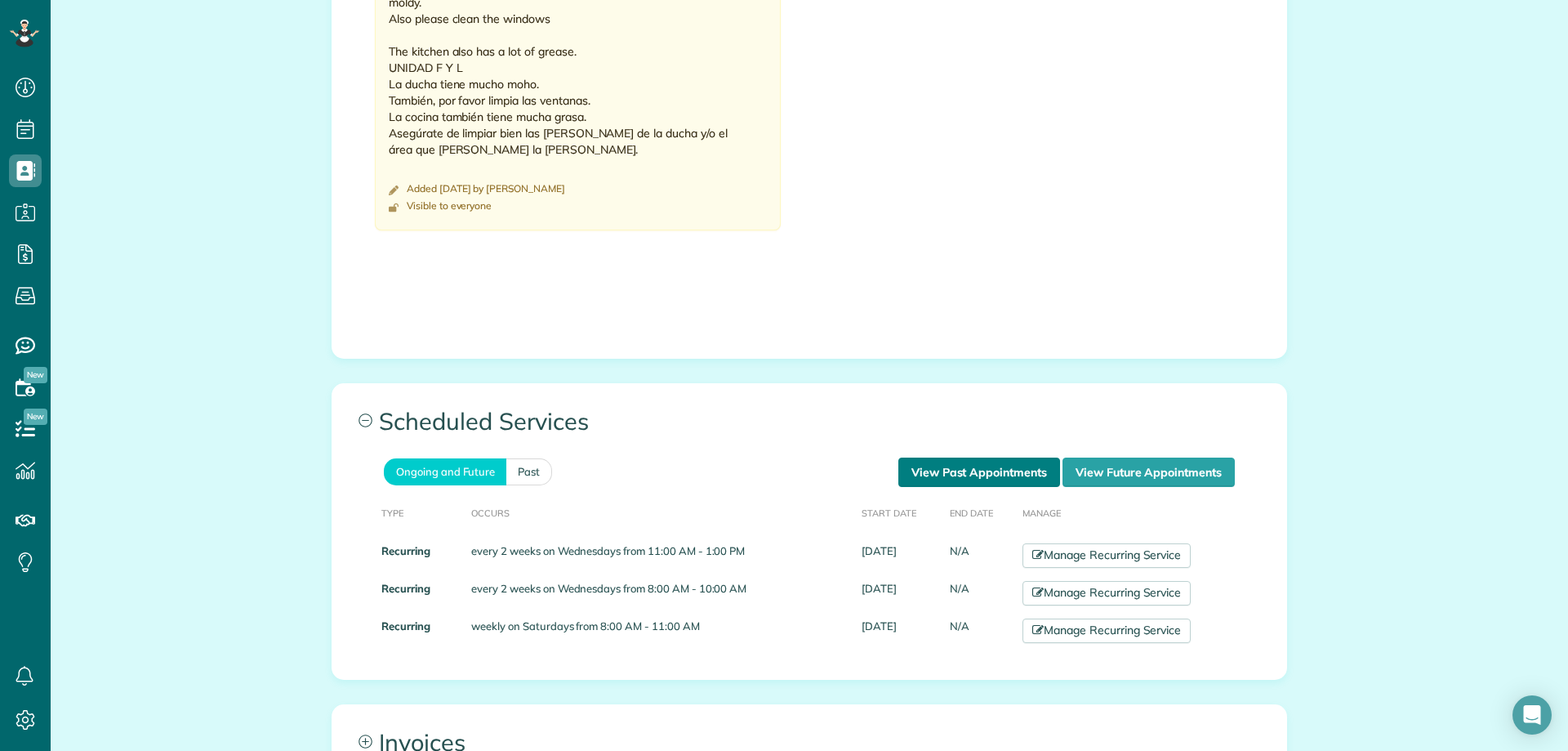
click at [934, 468] on link "View Past Appointments" at bounding box center [980, 472] width 162 height 30
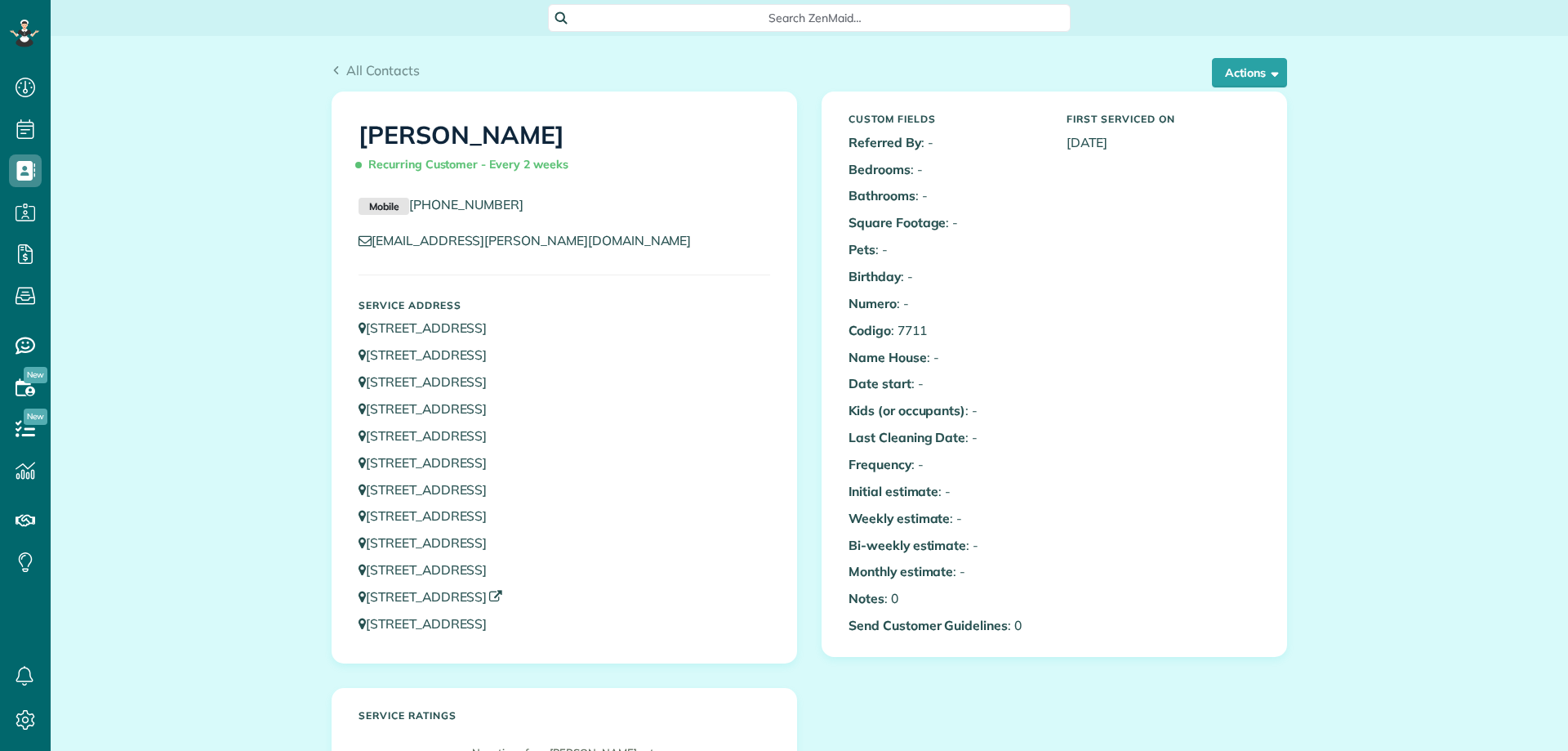
scroll to position [8, 8]
click at [502, 600] on link "[STREET_ADDRESS]" at bounding box center [430, 596] width 144 height 16
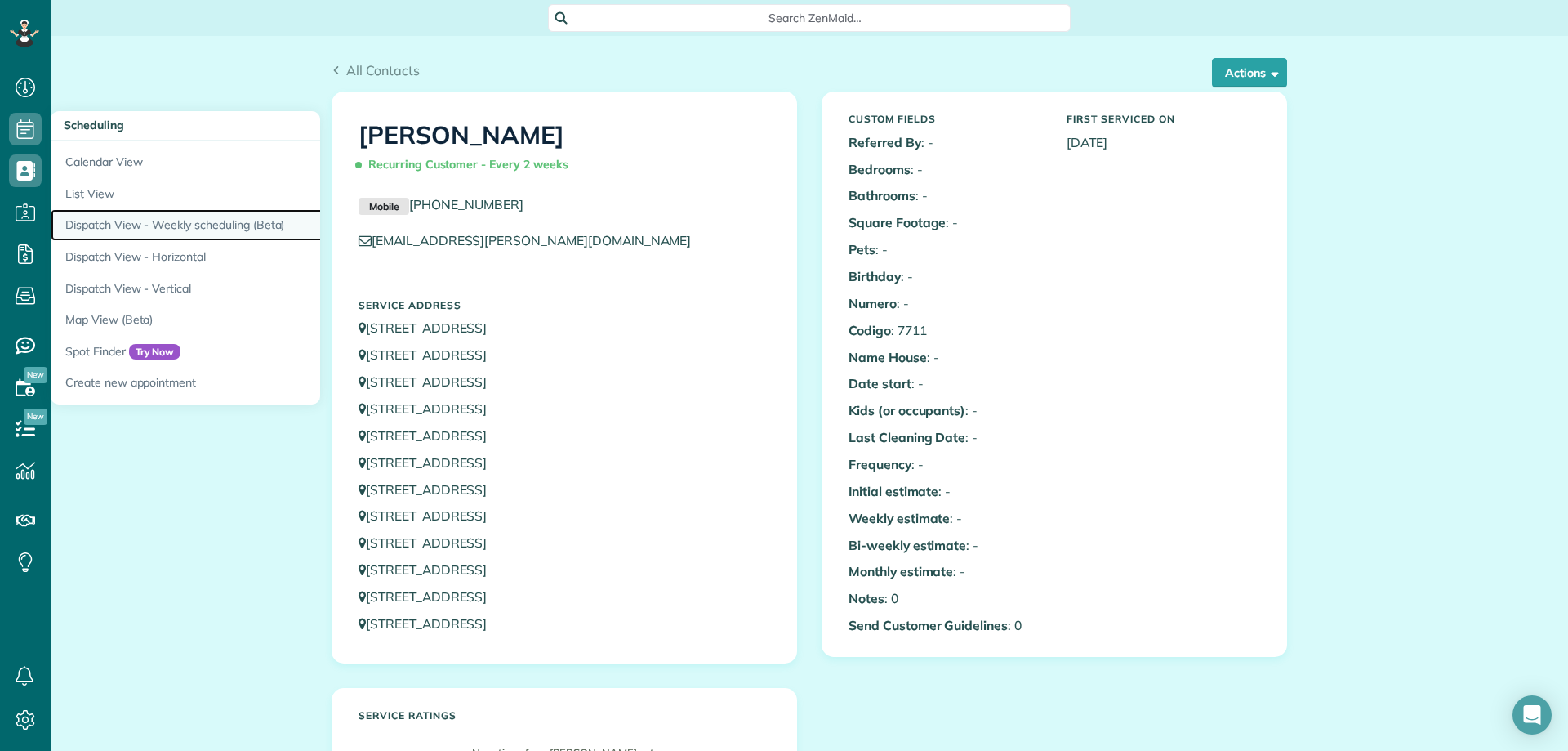
click at [243, 225] on link "Dispatch View - Weekly scheduling (Beta)" at bounding box center [255, 224] width 408 height 31
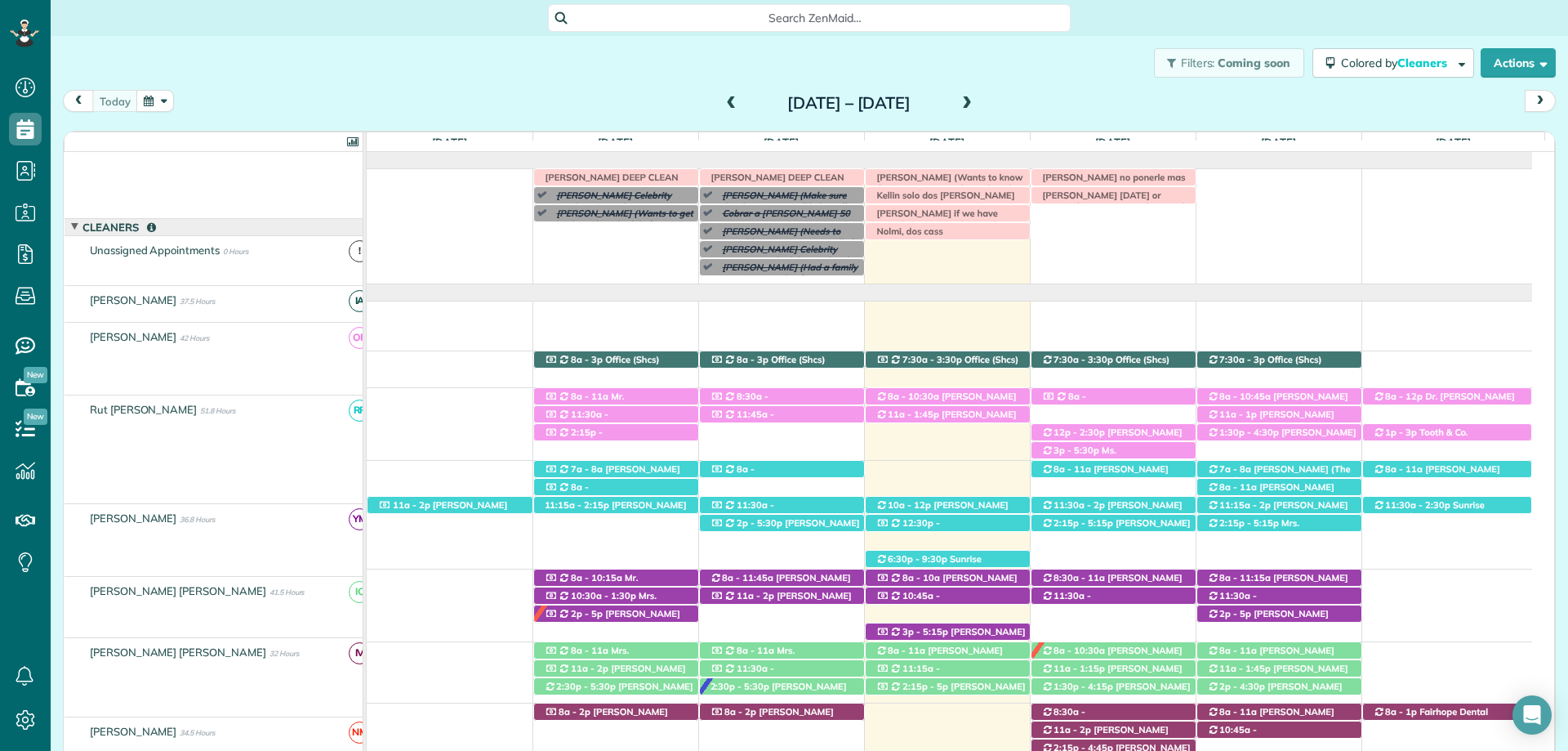
scroll to position [66, 0]
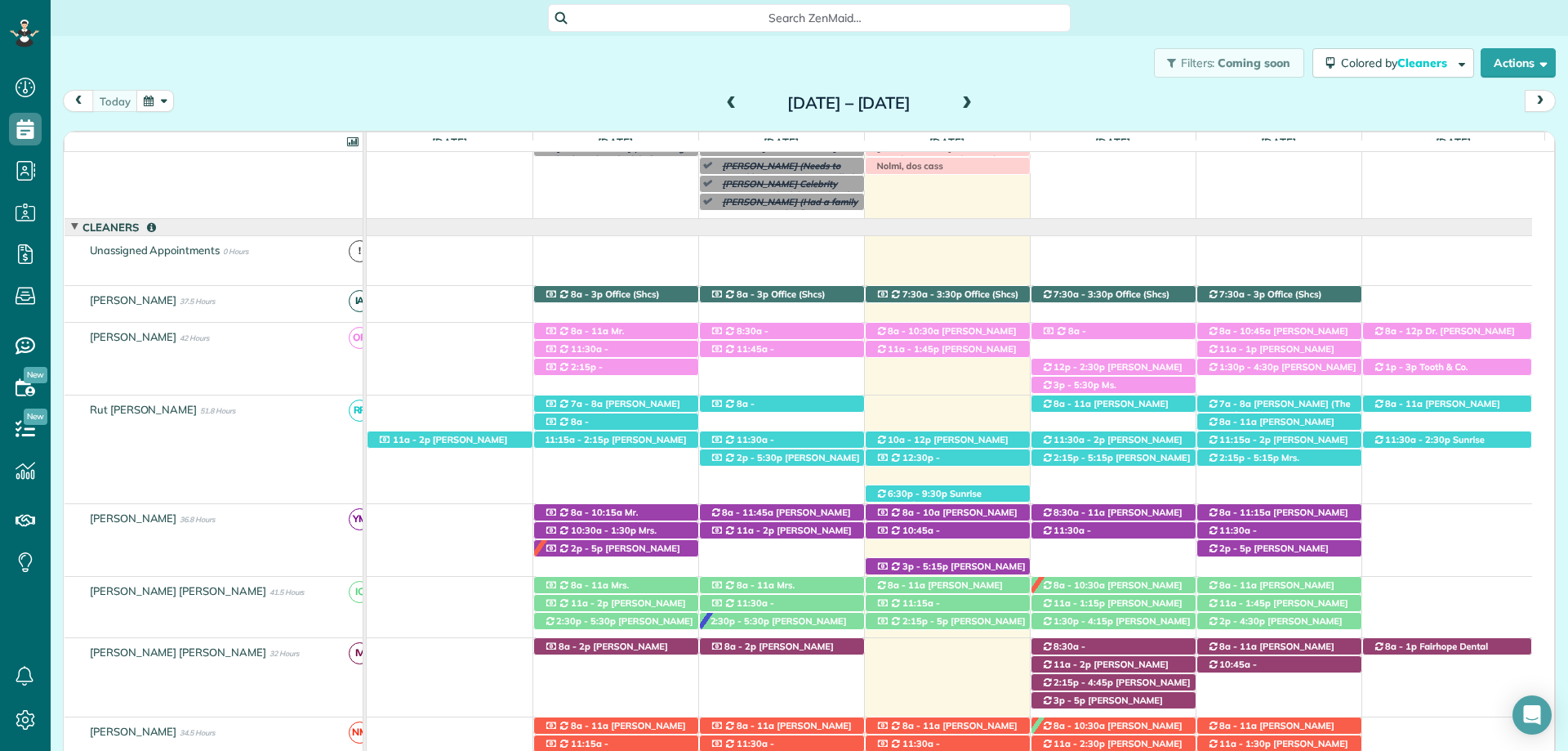
click at [988, 54] on div "Filters: Coming soon Colored by Cleaners Color by Cleaner Color by Team Color b…" at bounding box center [809, 63] width 1517 height 54
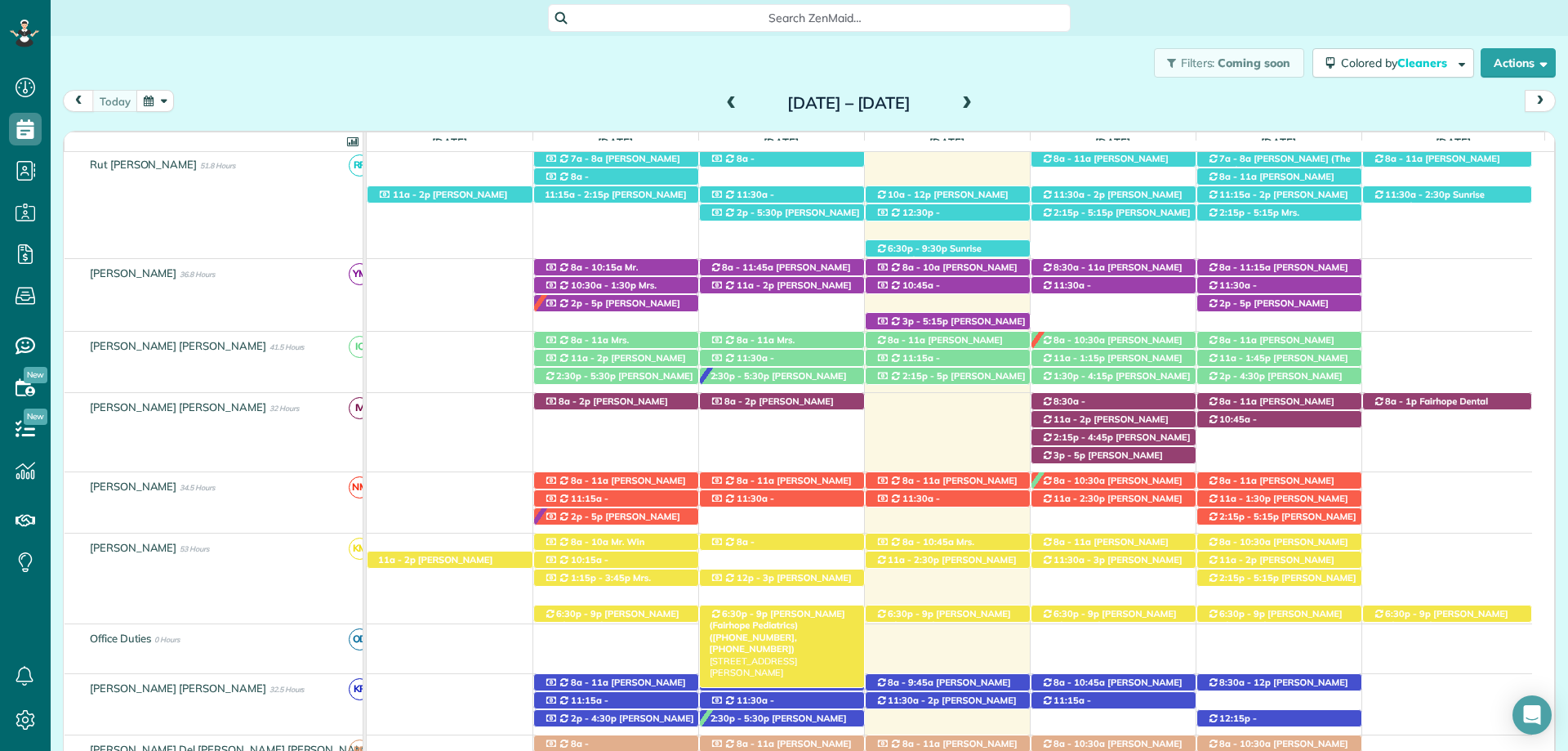
scroll to position [392, 0]
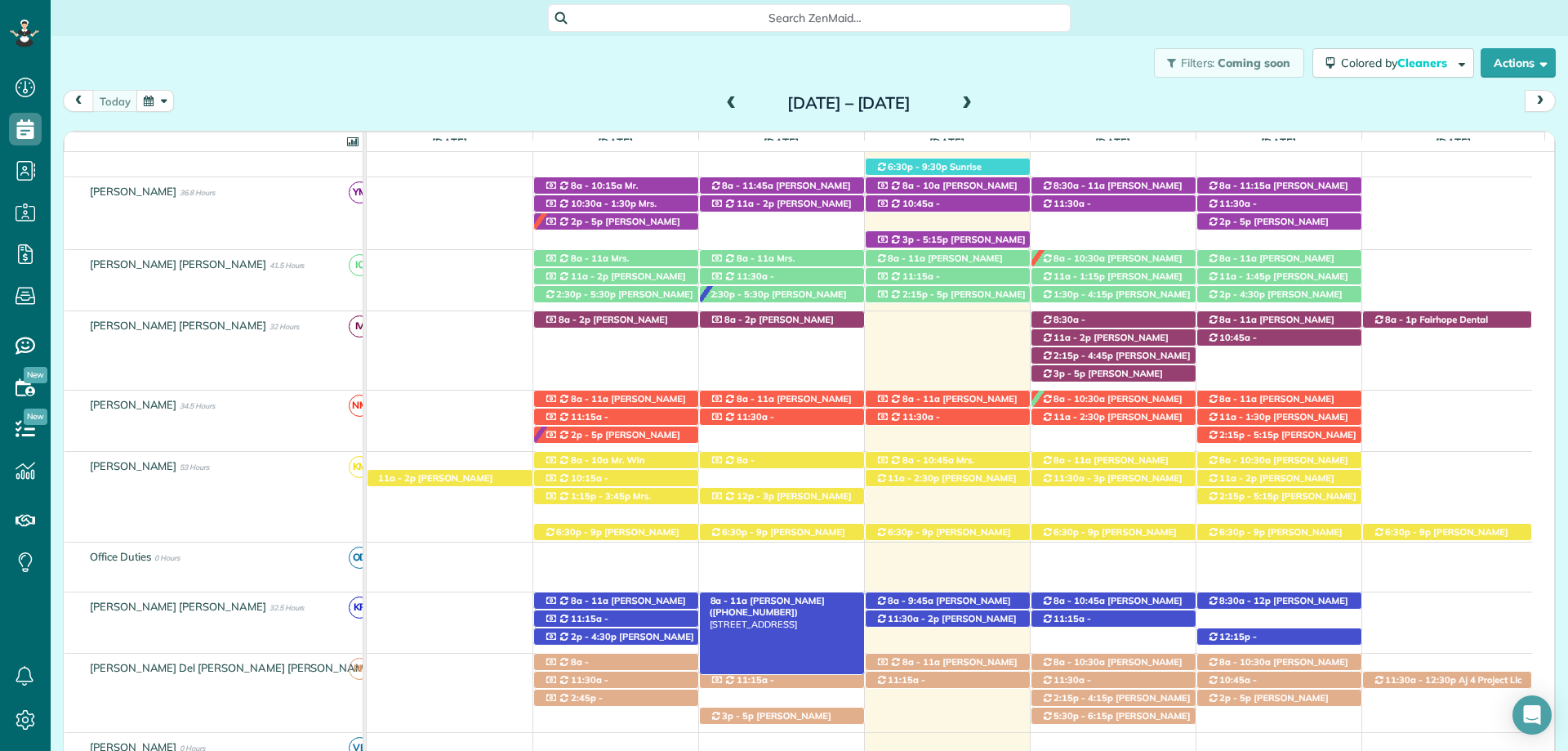
click at [770, 600] on span "Mr. Bryce McMurry (+15054401192)" at bounding box center [767, 606] width 115 height 23
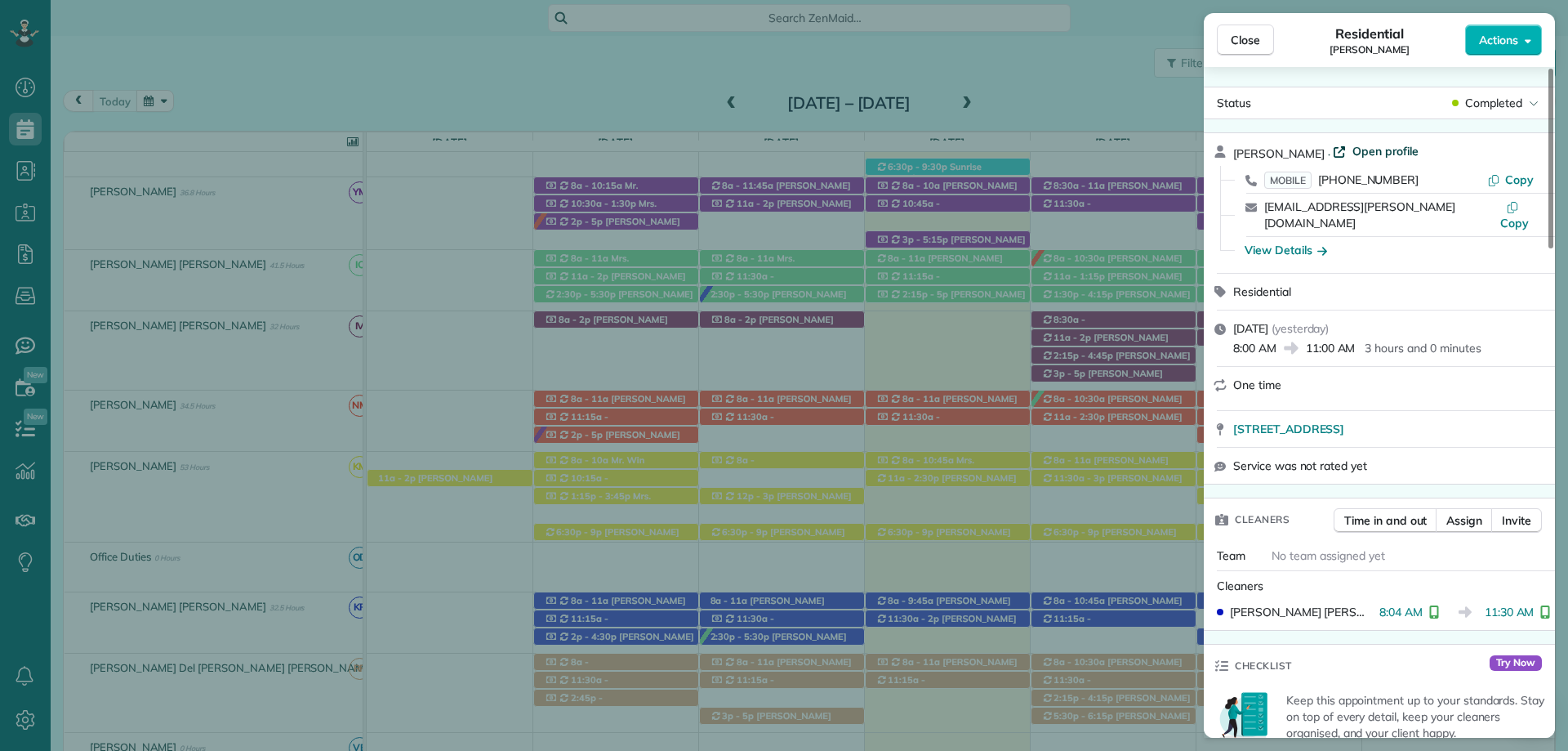
click at [1373, 152] on span "Open profile" at bounding box center [1385, 151] width 66 height 16
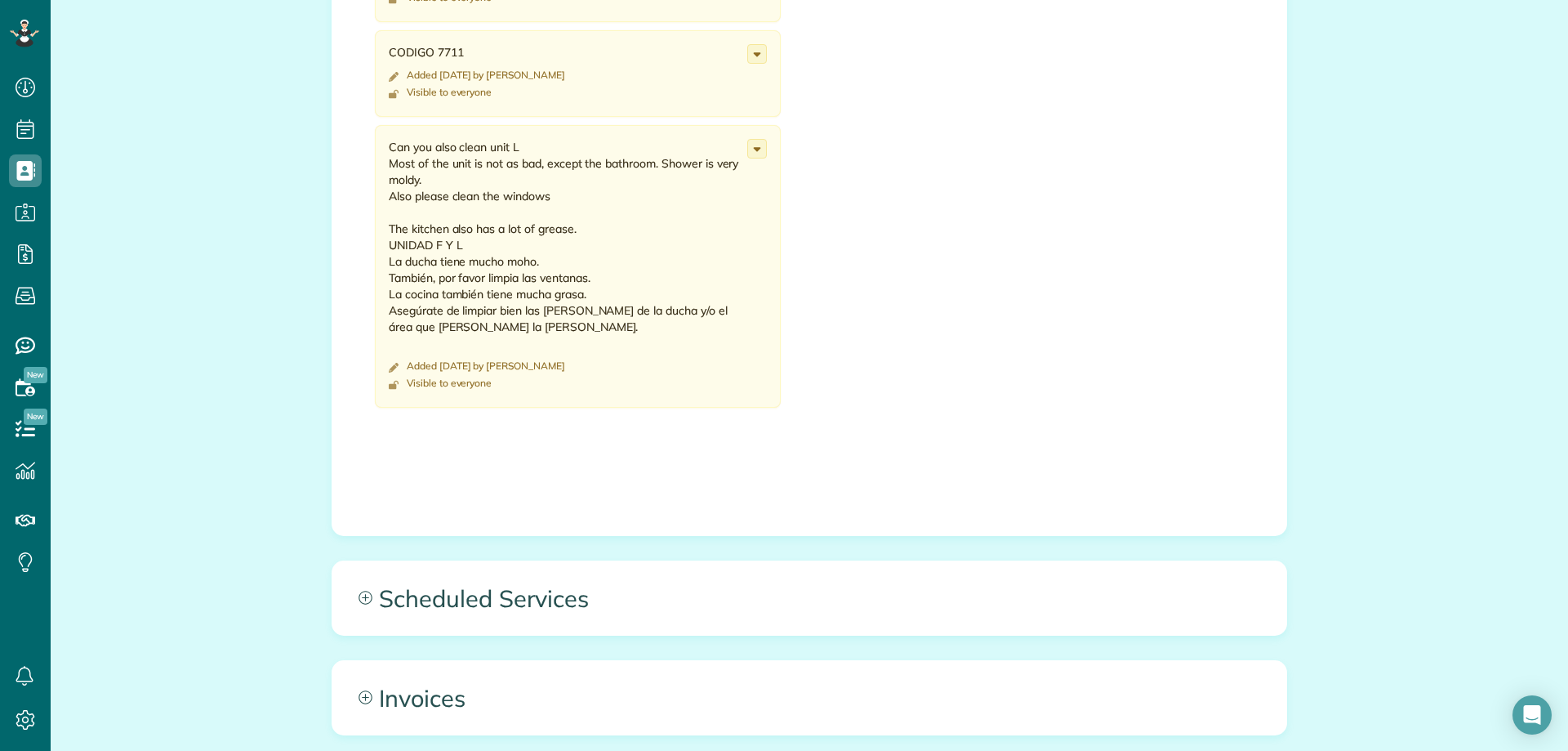
scroll to position [1062, 0]
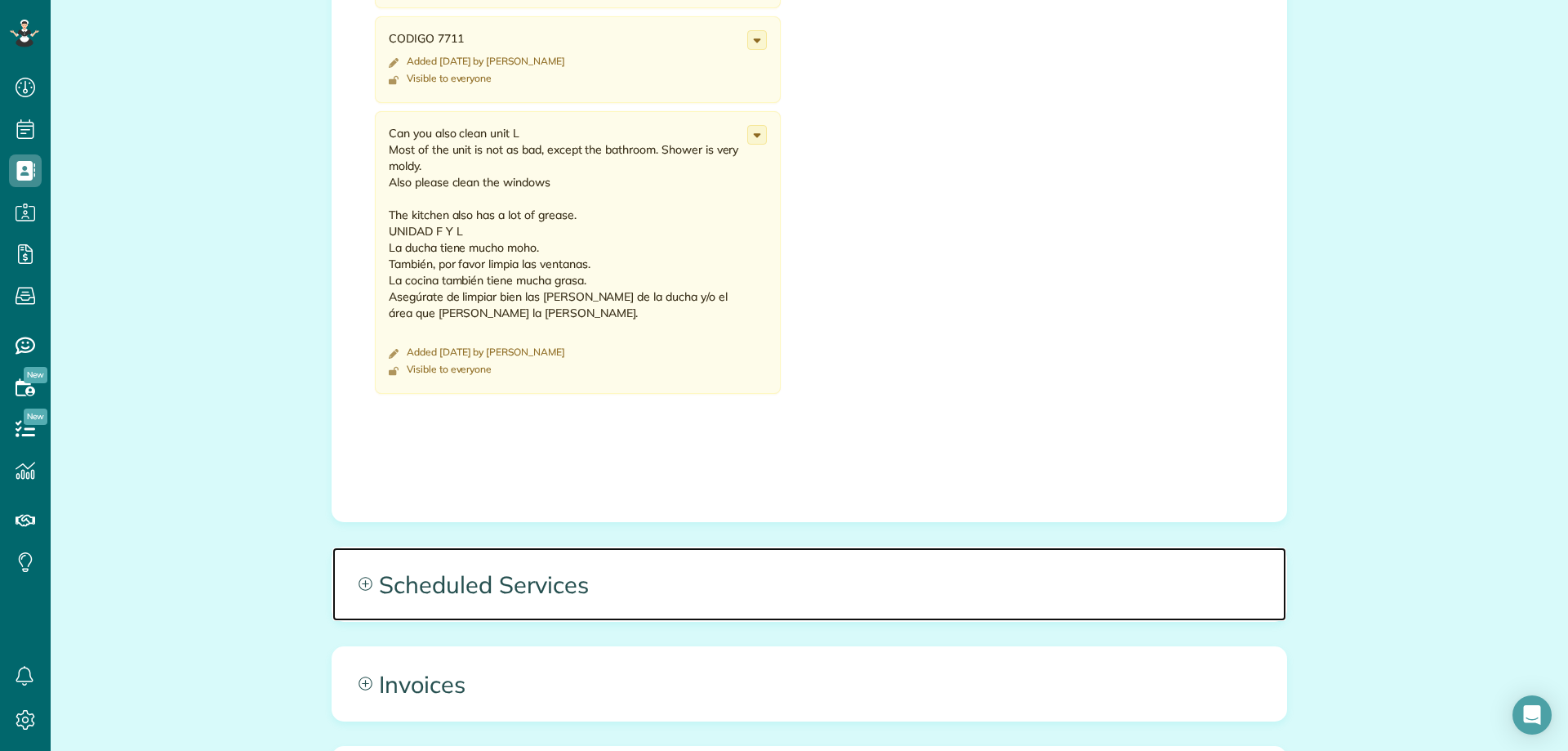
click at [545, 604] on span "Scheduled Services" at bounding box center [809, 583] width 954 height 73
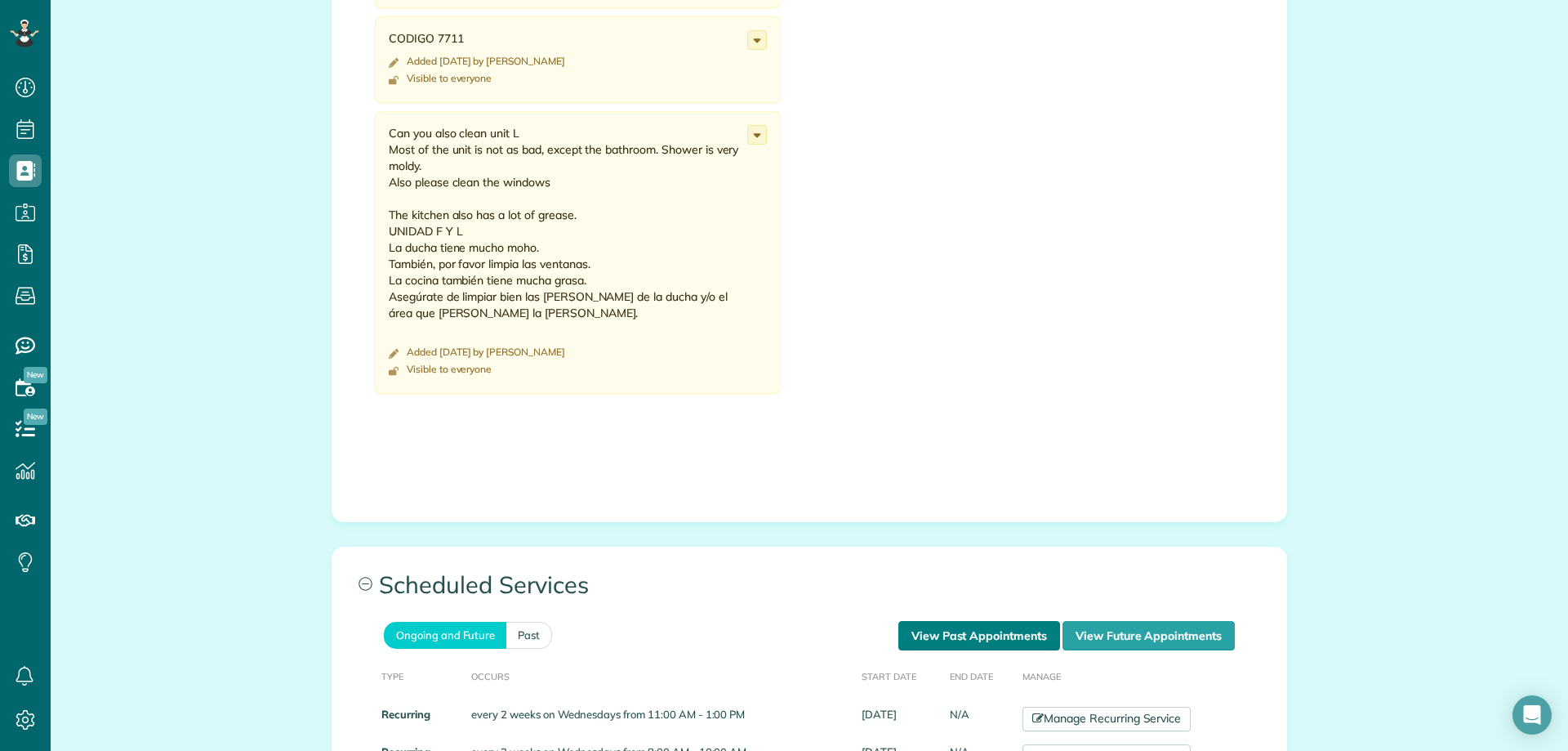
click at [914, 642] on link "View Past Appointments" at bounding box center [980, 635] width 162 height 30
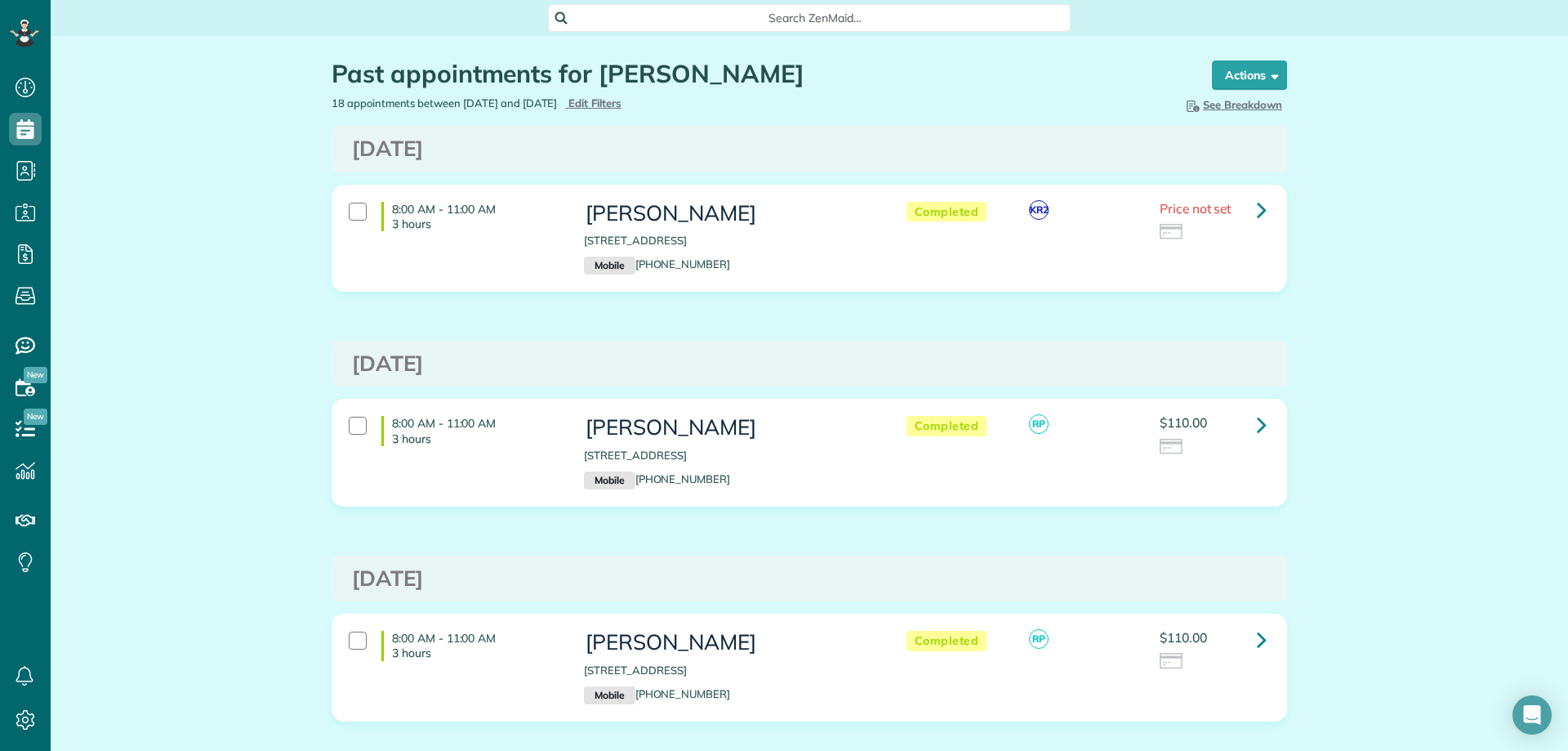
click at [624, 95] on div "18 appointments between [DATE] and [DATE] Hide Filters Edit Filters" at bounding box center [564, 103] width 490 height 15
click at [621, 103] on span "Edit Filters" at bounding box center [595, 103] width 53 height 13
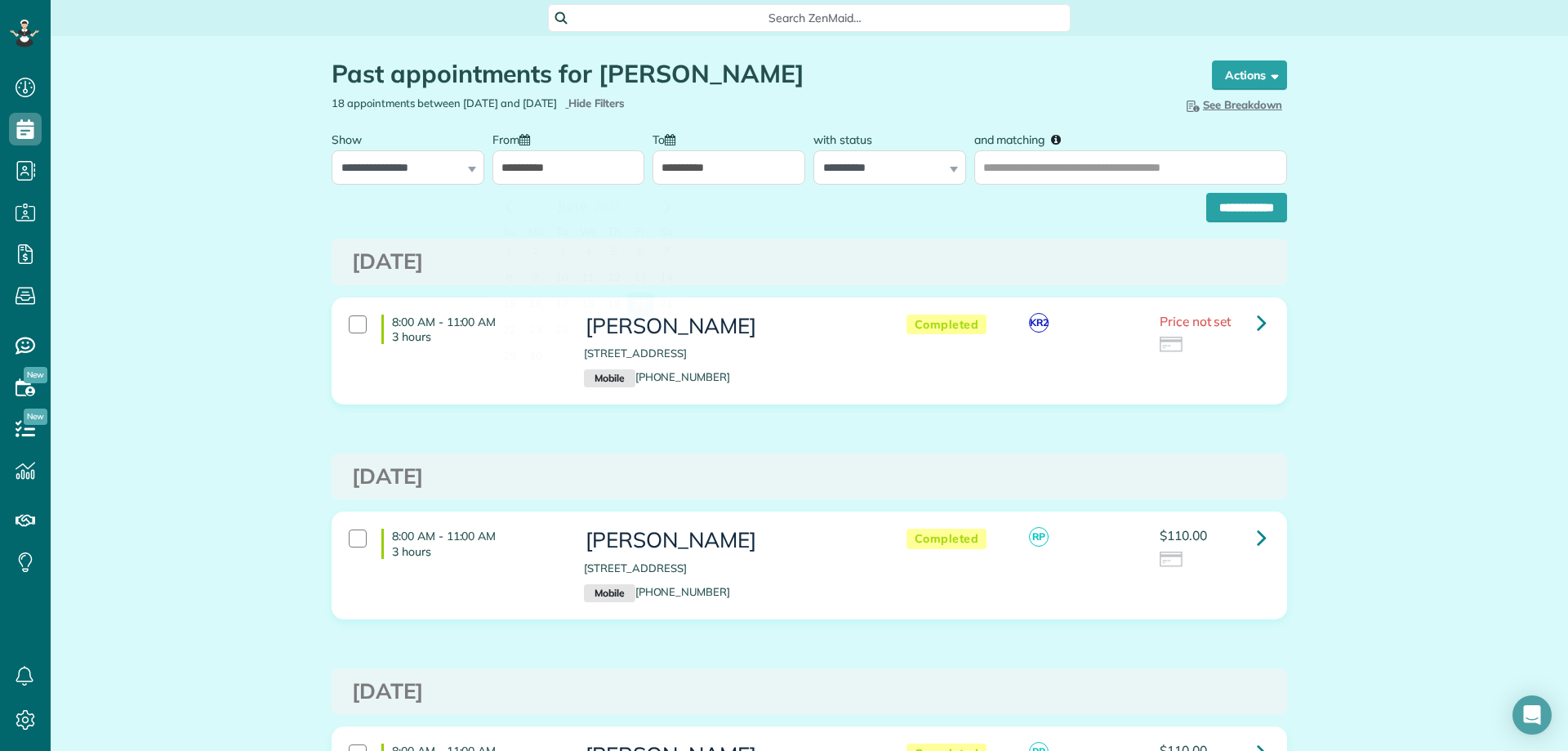
click at [559, 168] on input "**********" at bounding box center [569, 168] width 153 height 34
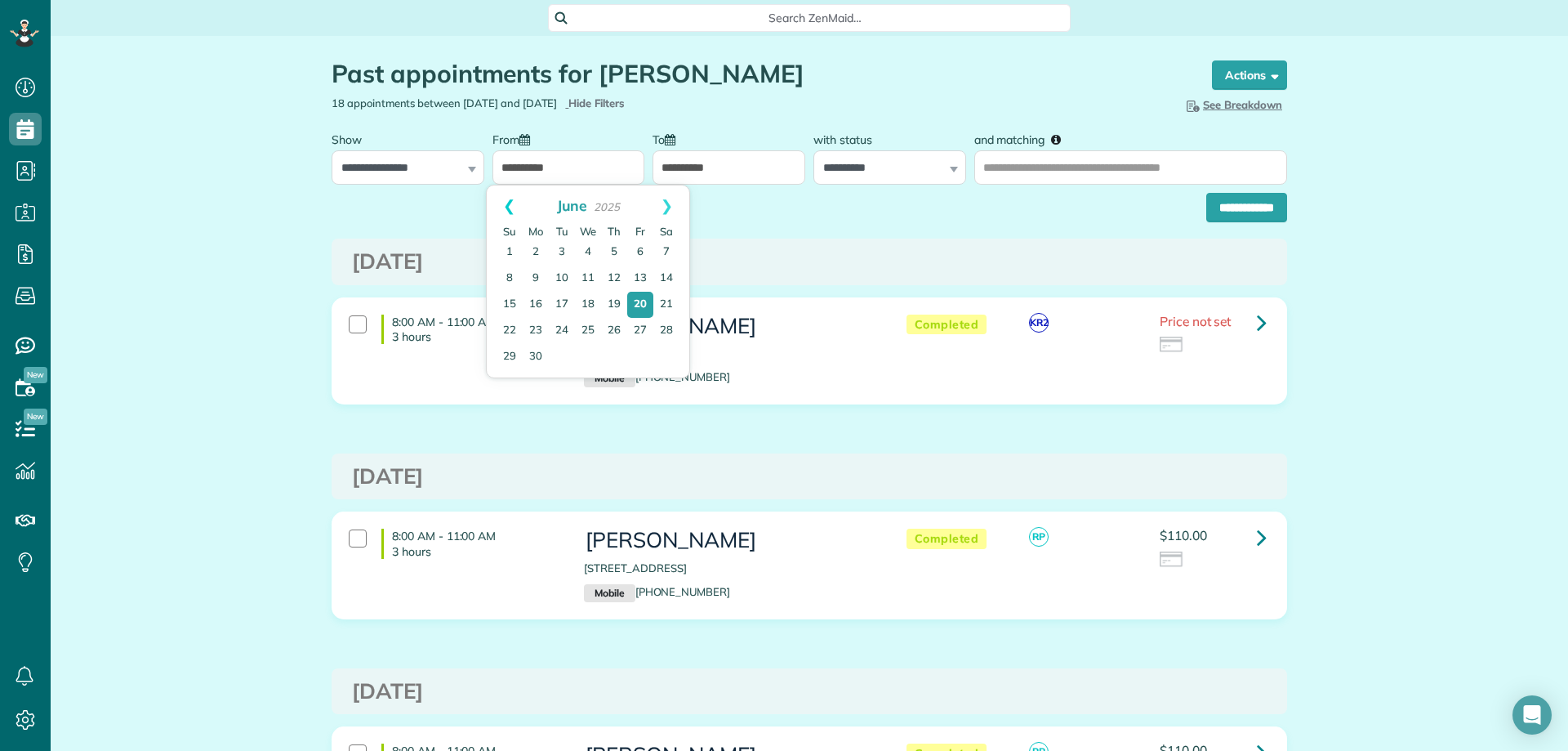
click at [506, 203] on link "Prev" at bounding box center [509, 206] width 45 height 41
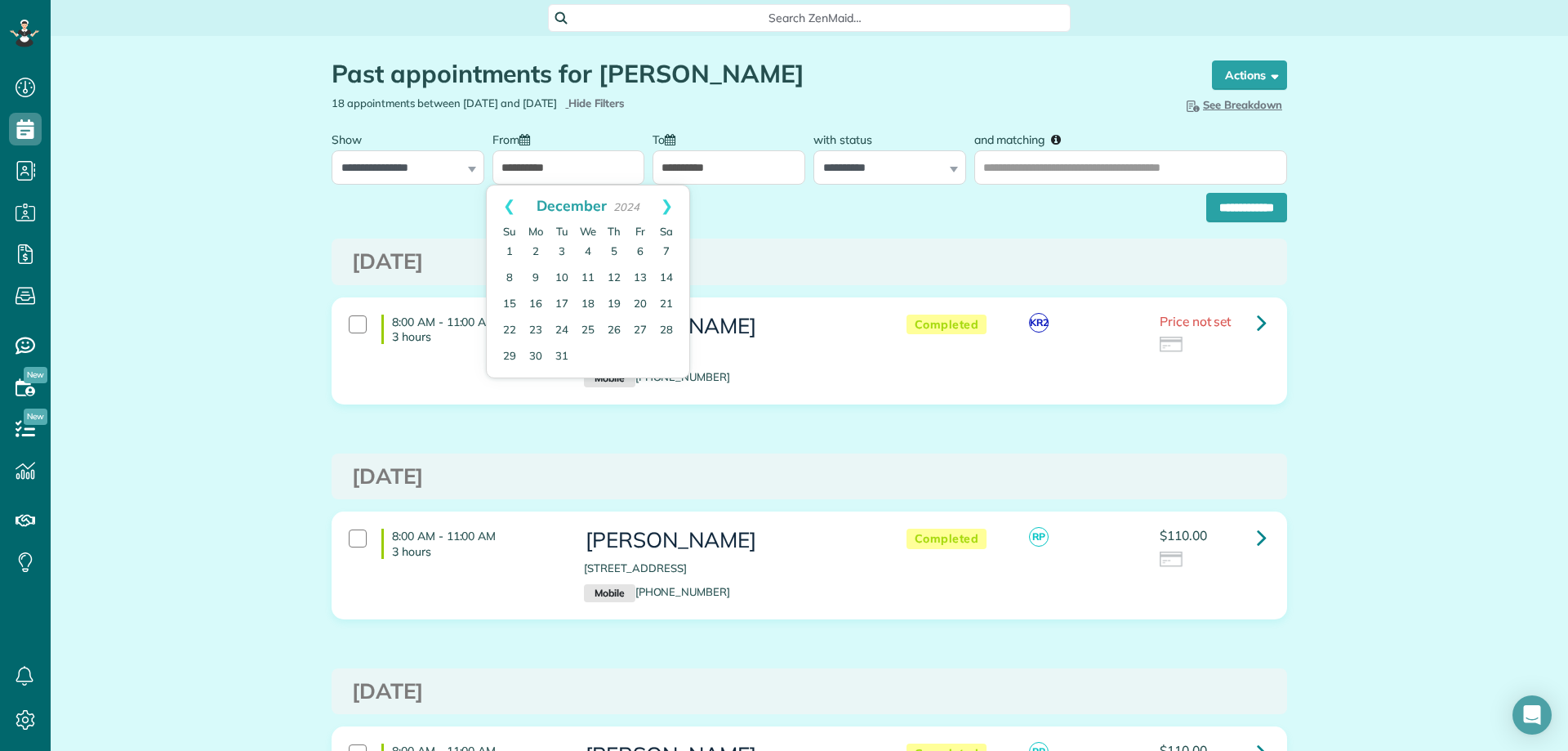
click at [506, 203] on link "Prev" at bounding box center [509, 206] width 45 height 41
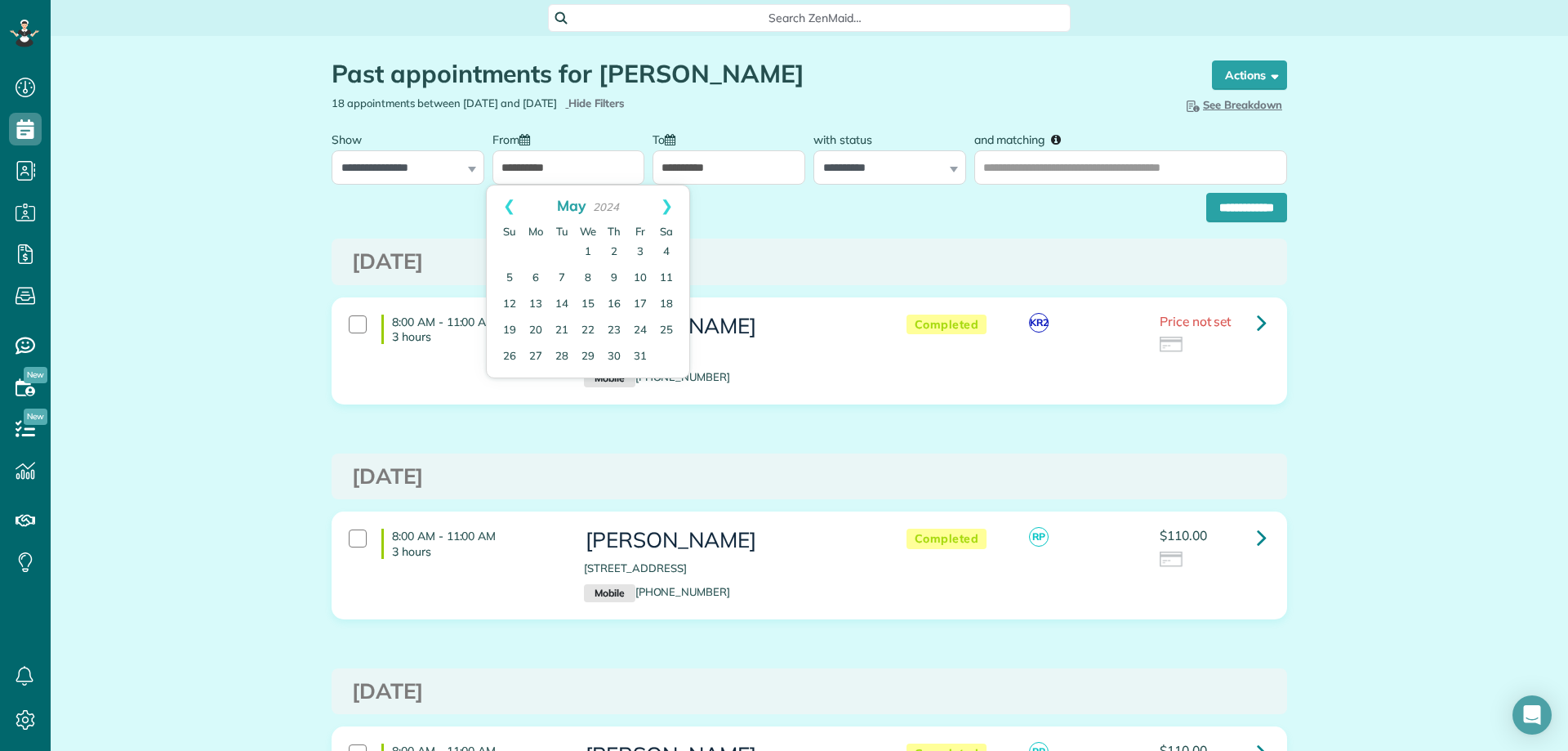
click at [506, 203] on link "Prev" at bounding box center [509, 206] width 45 height 41
click at [531, 250] on link "1" at bounding box center [535, 252] width 26 height 26
type input "**********"
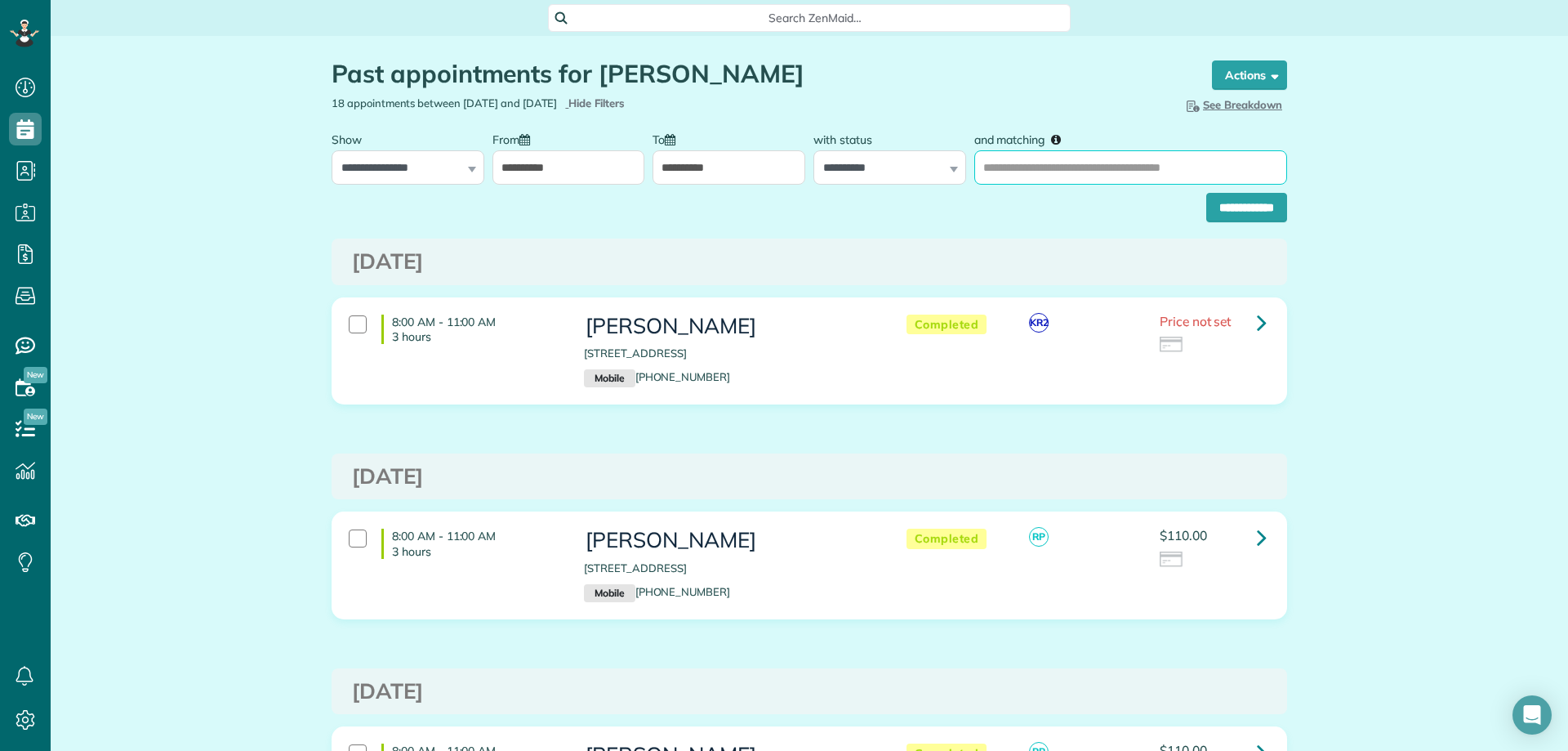
click at [1085, 167] on input "and matching" at bounding box center [1130, 168] width 313 height 34
type input "**********"
click at [1225, 211] on input "**********" at bounding box center [1247, 207] width 81 height 30
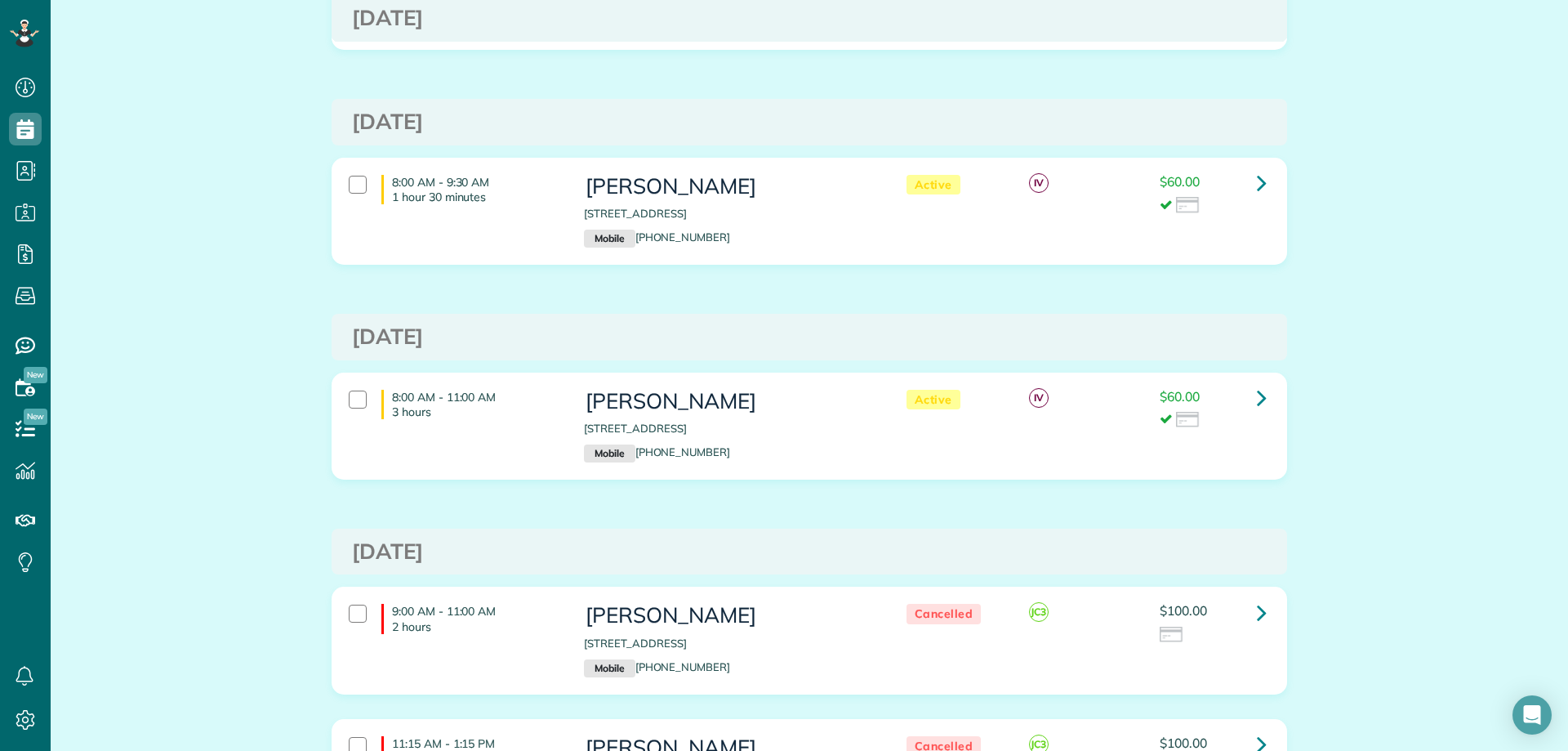
scroll to position [8004, 0]
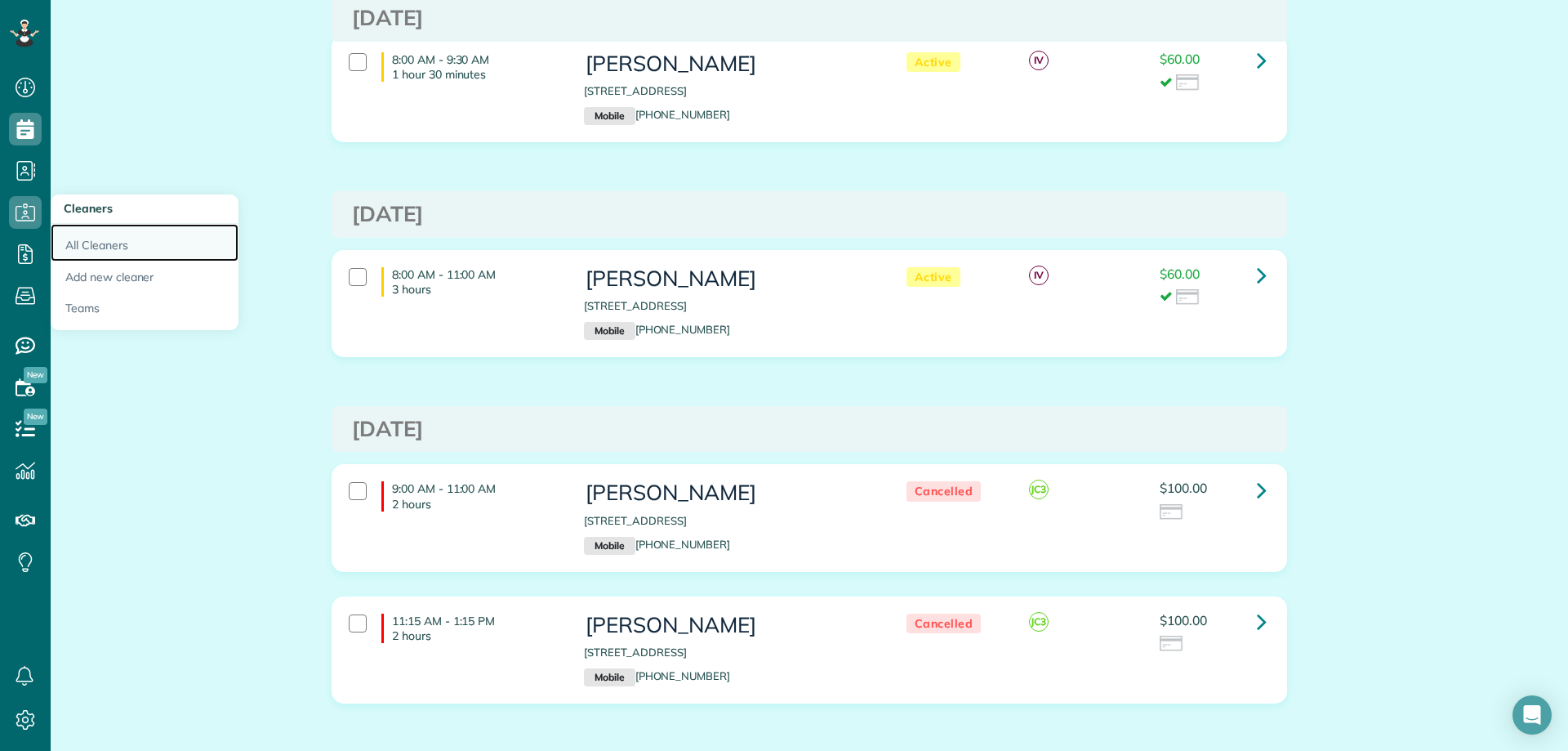
click at [152, 243] on link "All Cleaners" at bounding box center [144, 242] width 188 height 37
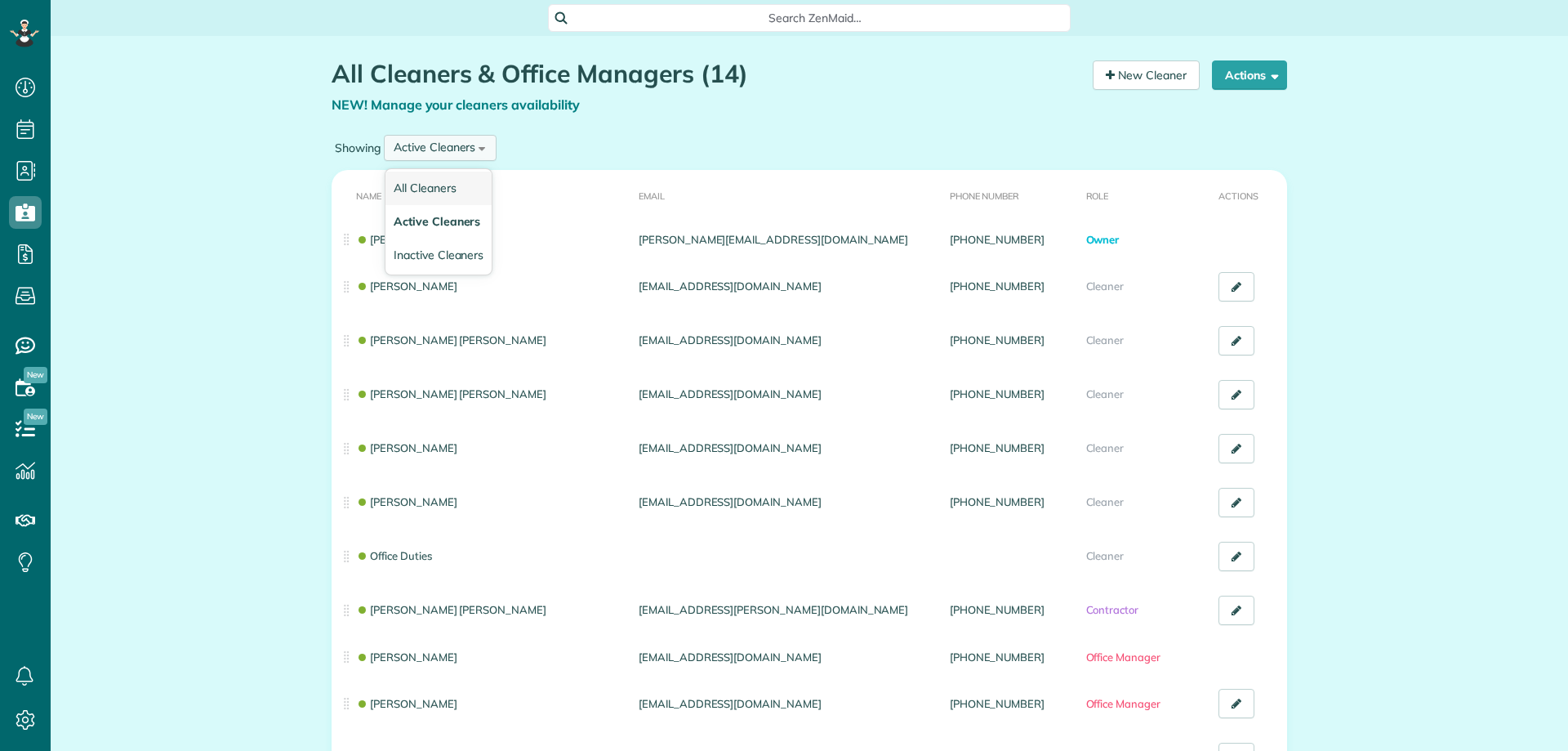
scroll to position [8, 8]
click at [466, 182] on li "All Cleaners" at bounding box center [438, 188] width 106 height 33
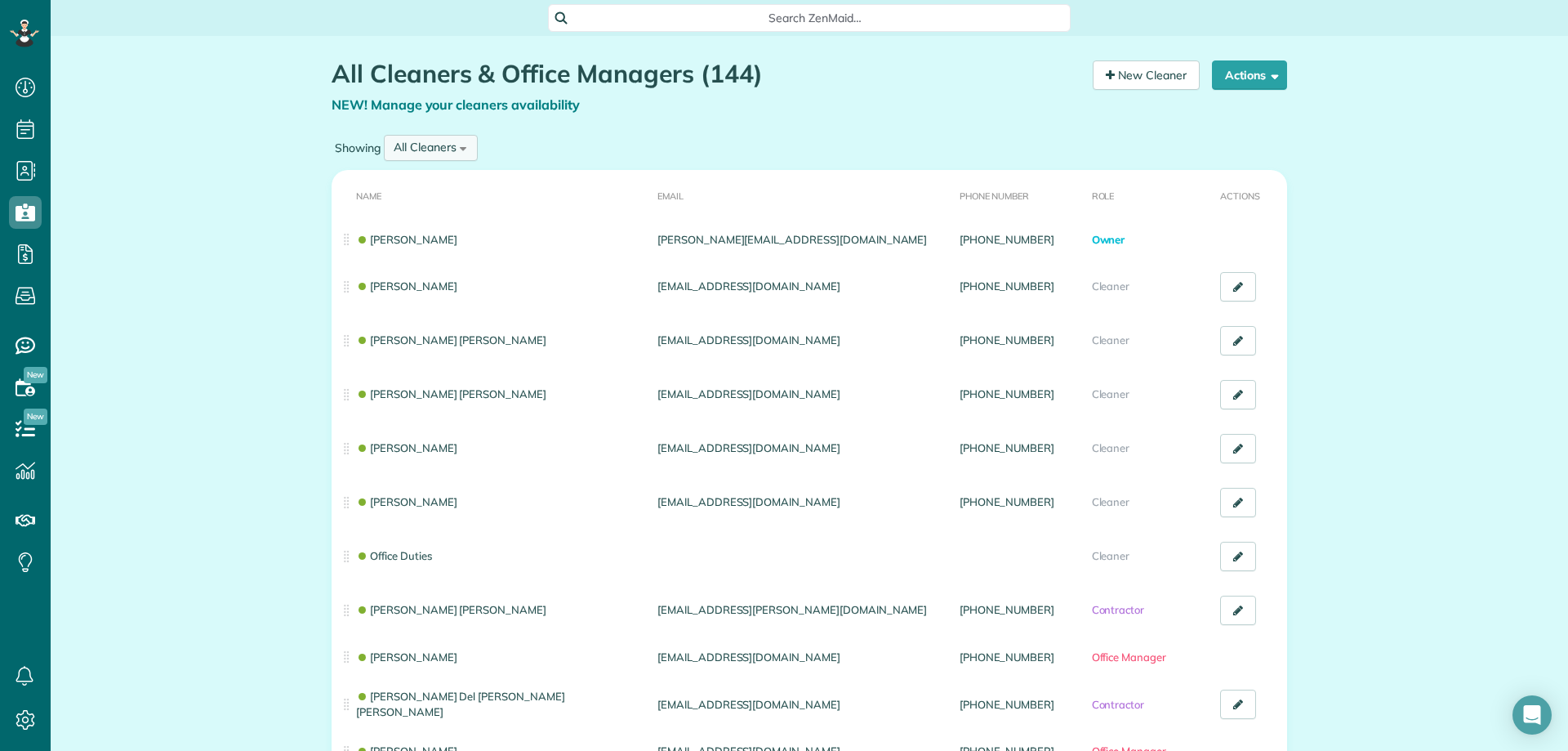
click at [454, 152] on div "All Cleaners All Cleaners Active Cleaners Inactive Cleaners" at bounding box center [431, 147] width 94 height 26
click at [425, 221] on span "Active Cleaners" at bounding box center [435, 221] width 82 height 14
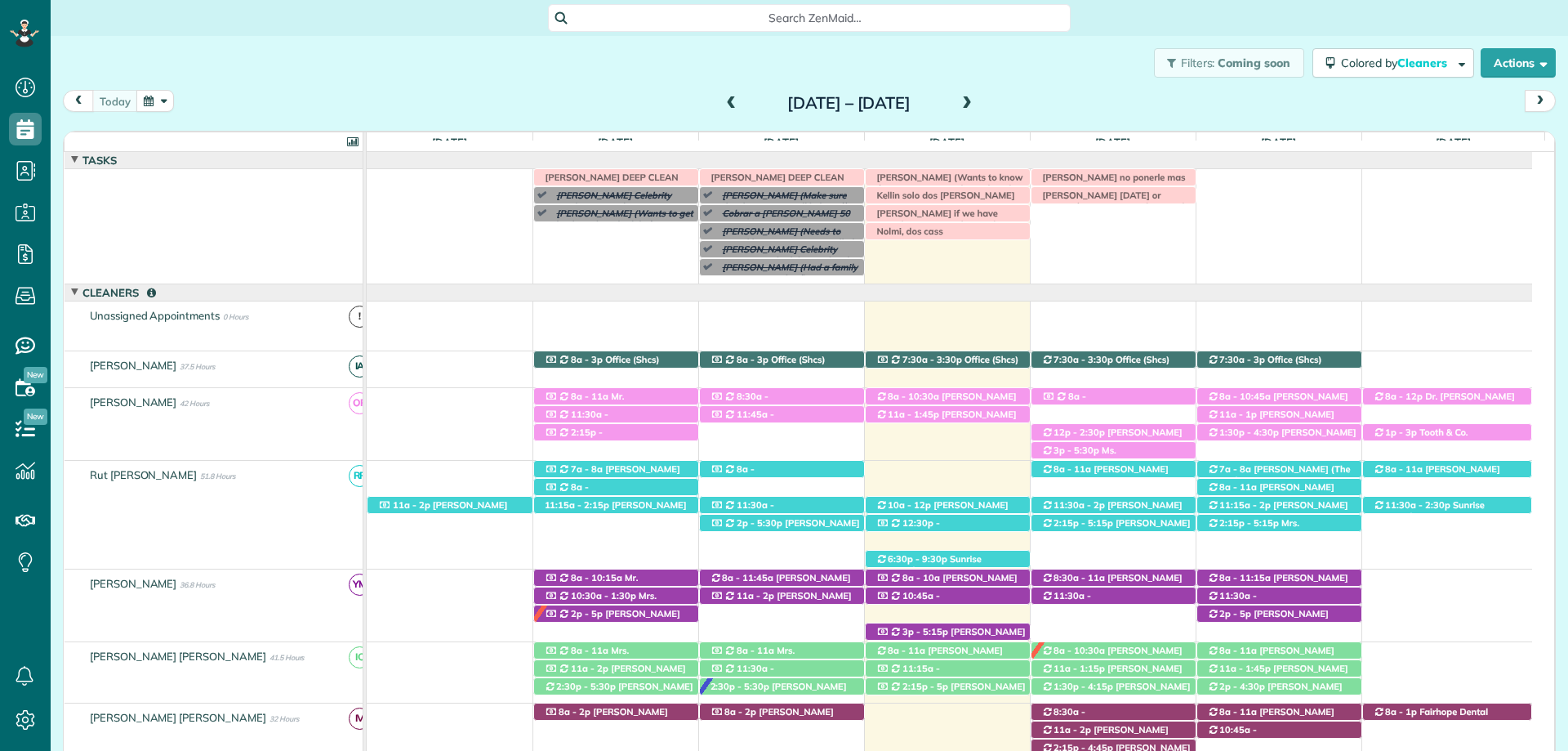
scroll to position [66, 0]
